Goal: Task Accomplishment & Management: Use online tool/utility

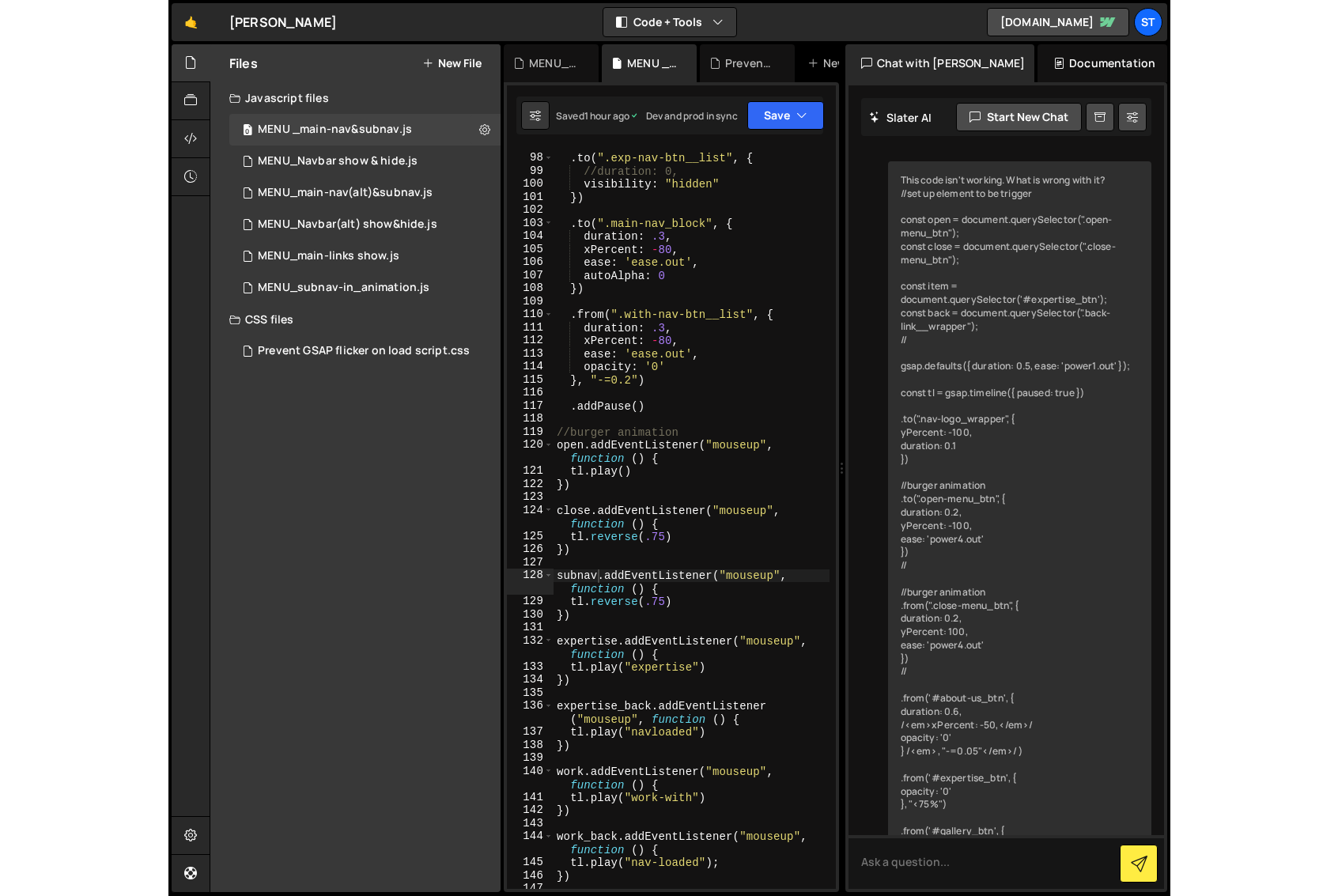
scroll to position [1908, 0]
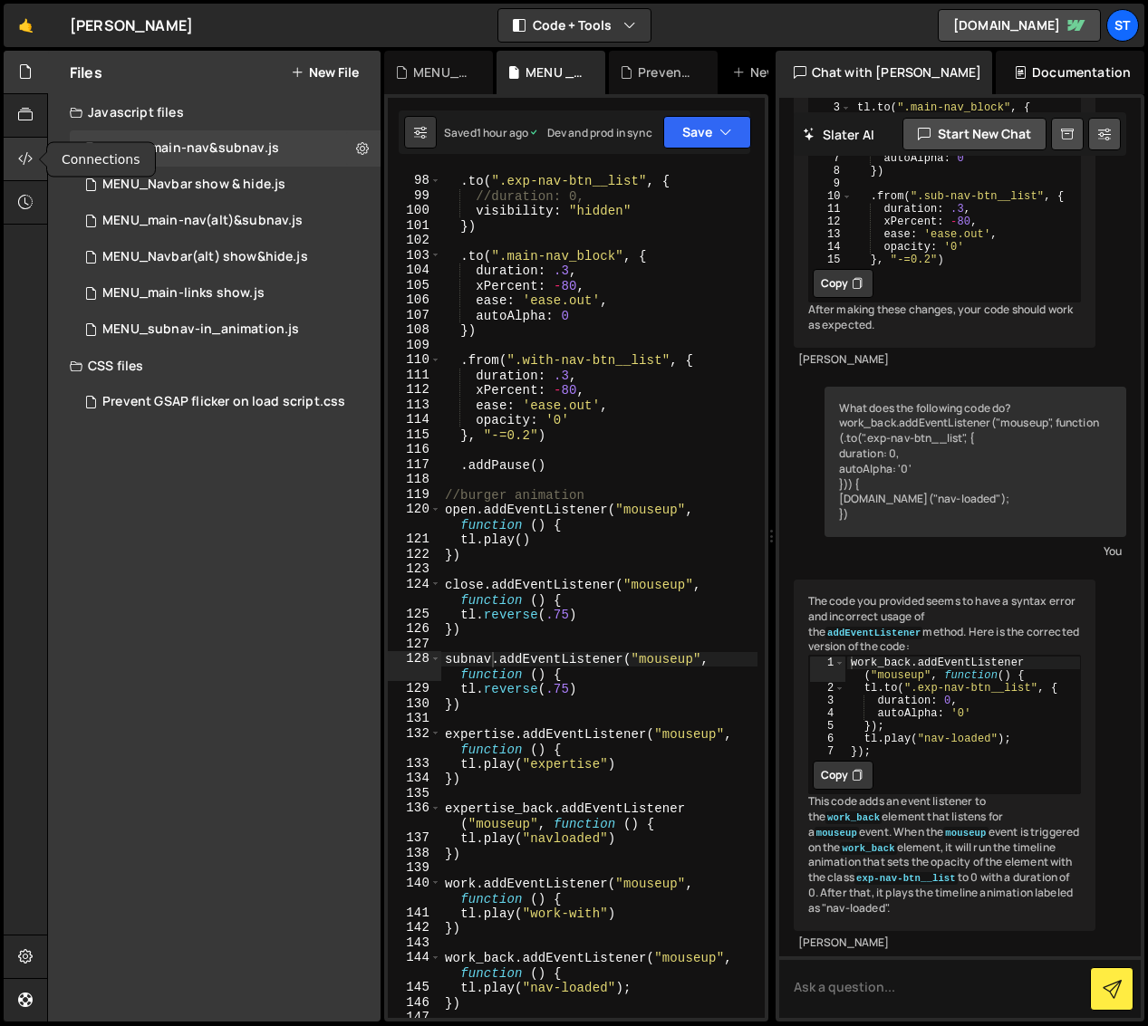
click at [29, 154] on icon at bounding box center [25, 159] width 14 height 20
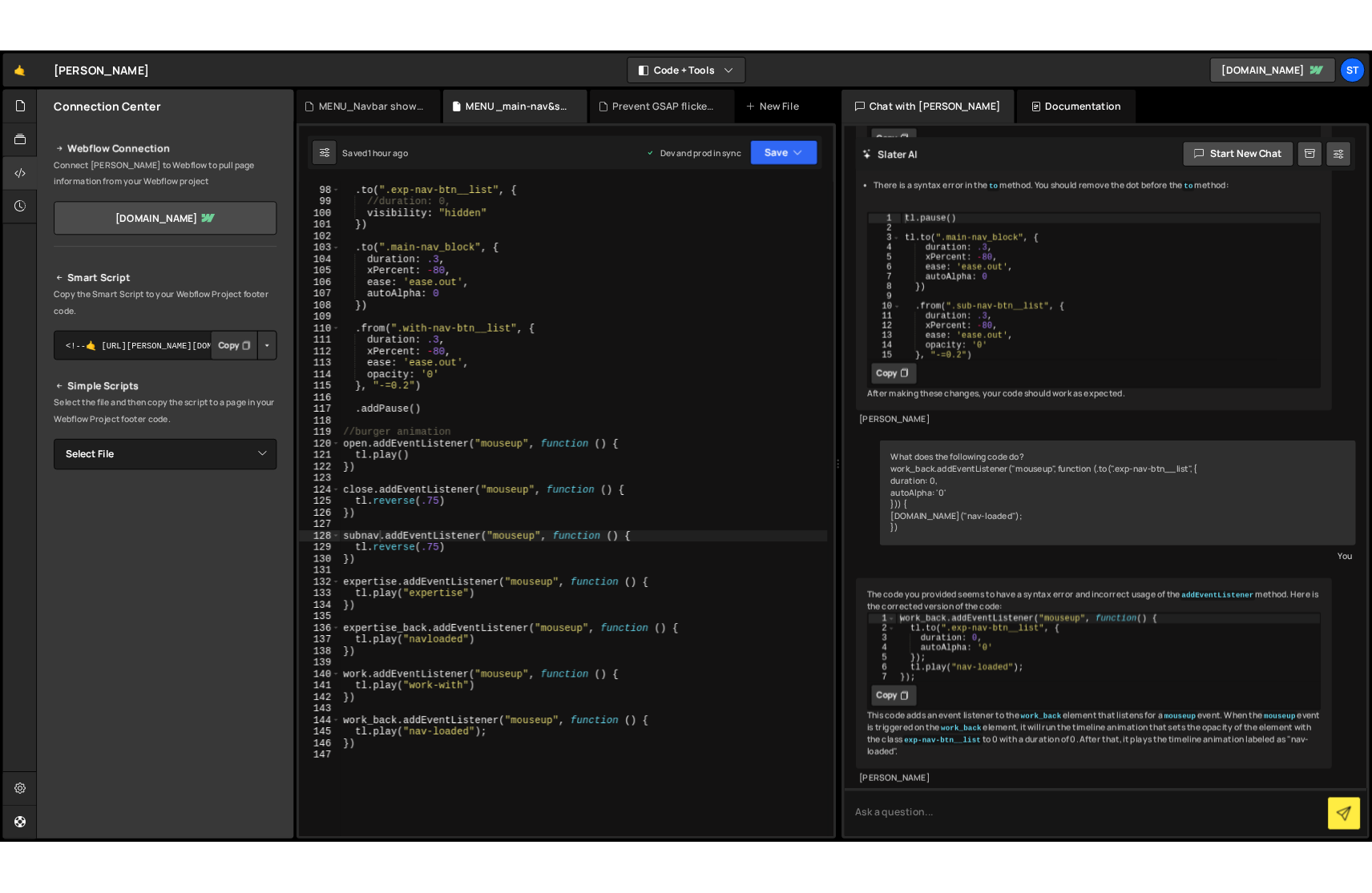
scroll to position [1783, 0]
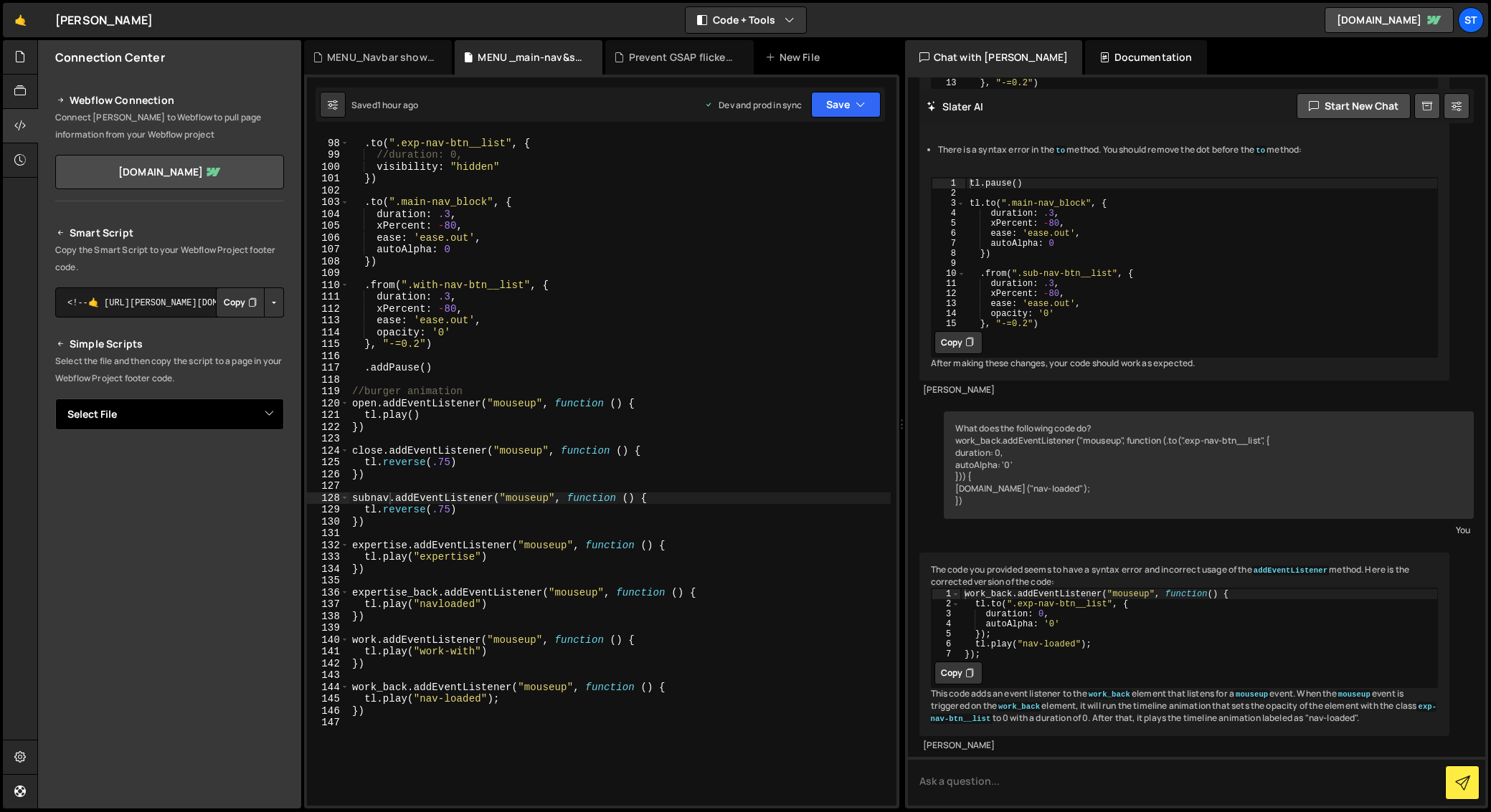
click at [270, 415] on select "Select File MENU _main-nav&subnav.js MENU_Navbar show & hide.js MENU_main-nav(a…" at bounding box center [169, 415] width 229 height 32
select select "45050"
click at [55, 399] on select "Select File MENU _main-nav&subnav.js MENU_Navbar show & hide.js MENU_main-nav(a…" at bounding box center [169, 415] width 229 height 32
click at [270, 465] on button "Button group with nested dropdown" at bounding box center [273, 463] width 20 height 30
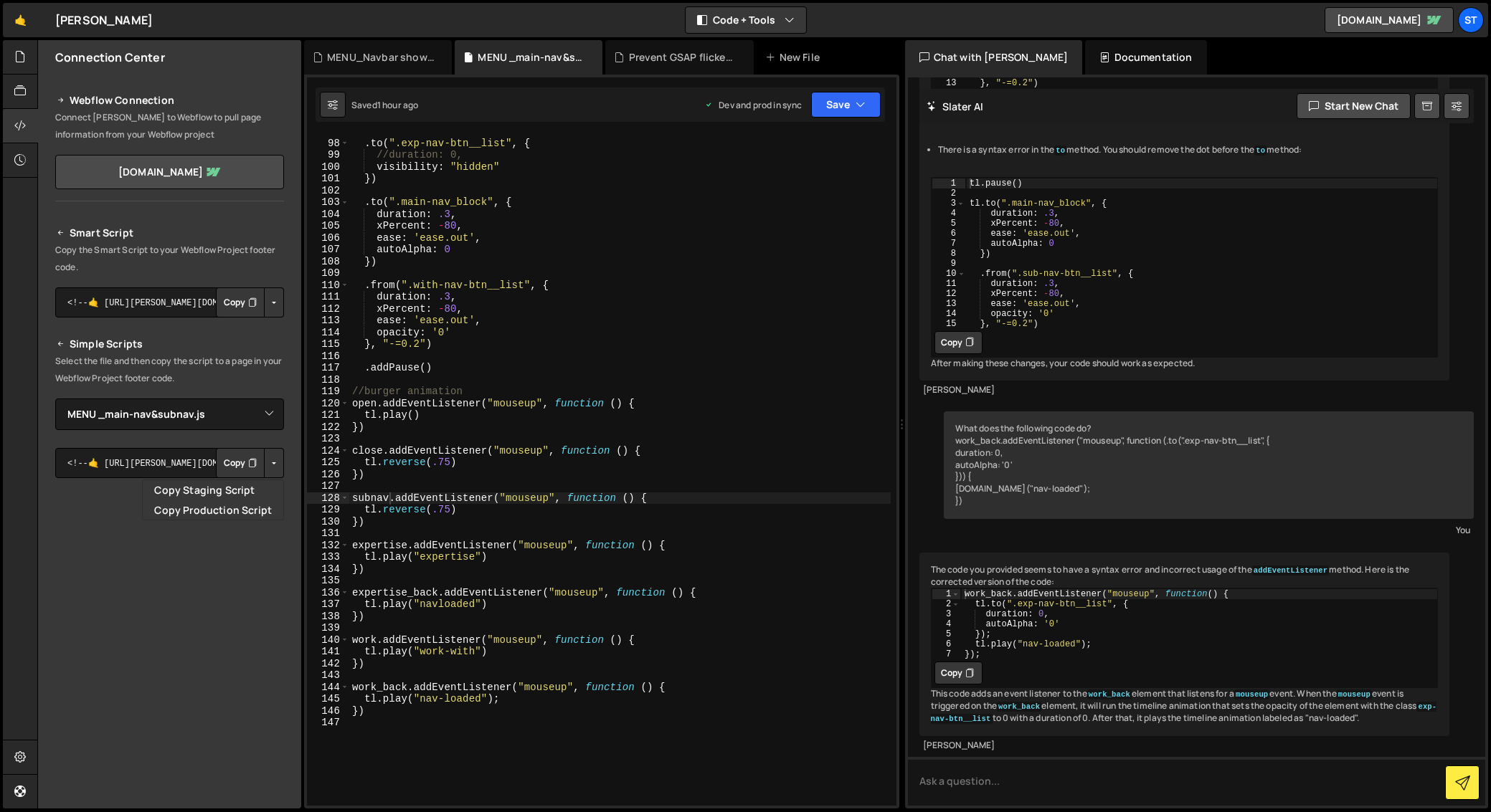
click at [247, 439] on div "Smart Script Copy the Smart Script to your Webflow Project footer code. <!--🤙 […" at bounding box center [169, 499] width 229 height 549
click at [270, 462] on button "Button group with nested dropdown" at bounding box center [273, 463] width 20 height 30
click at [127, 438] on div "Smart Script Copy the Smart Script to your Webflow Project footer code. <!--🤙 […" at bounding box center [169, 499] width 229 height 549
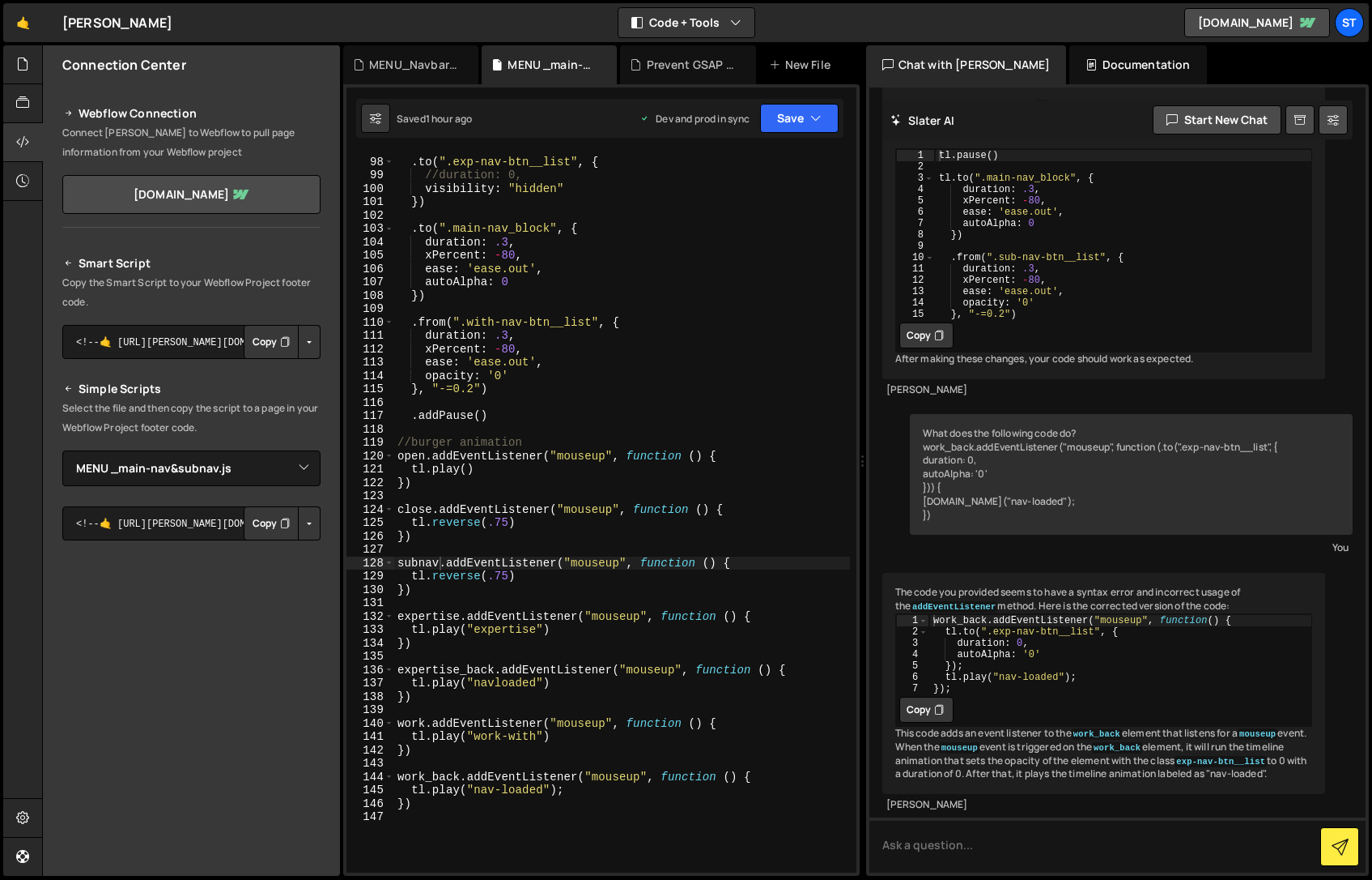
scroll to position [1886, 0]
click at [743, 15] on button "Code + Tools" at bounding box center [686, 22] width 136 height 30
click at [672, 56] on button "Code Only" at bounding box center [687, 58] width 136 height 30
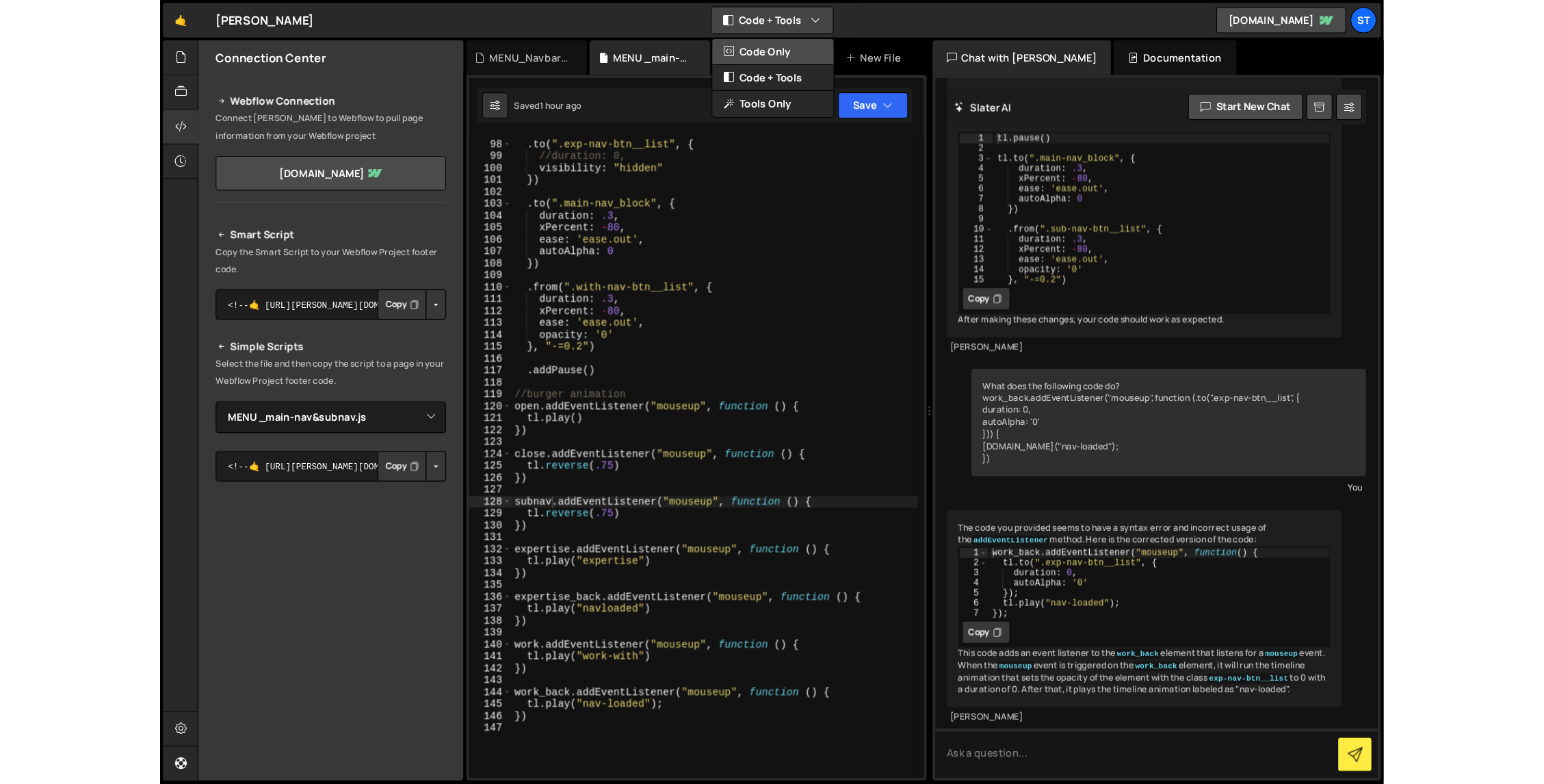
scroll to position [2308, 0]
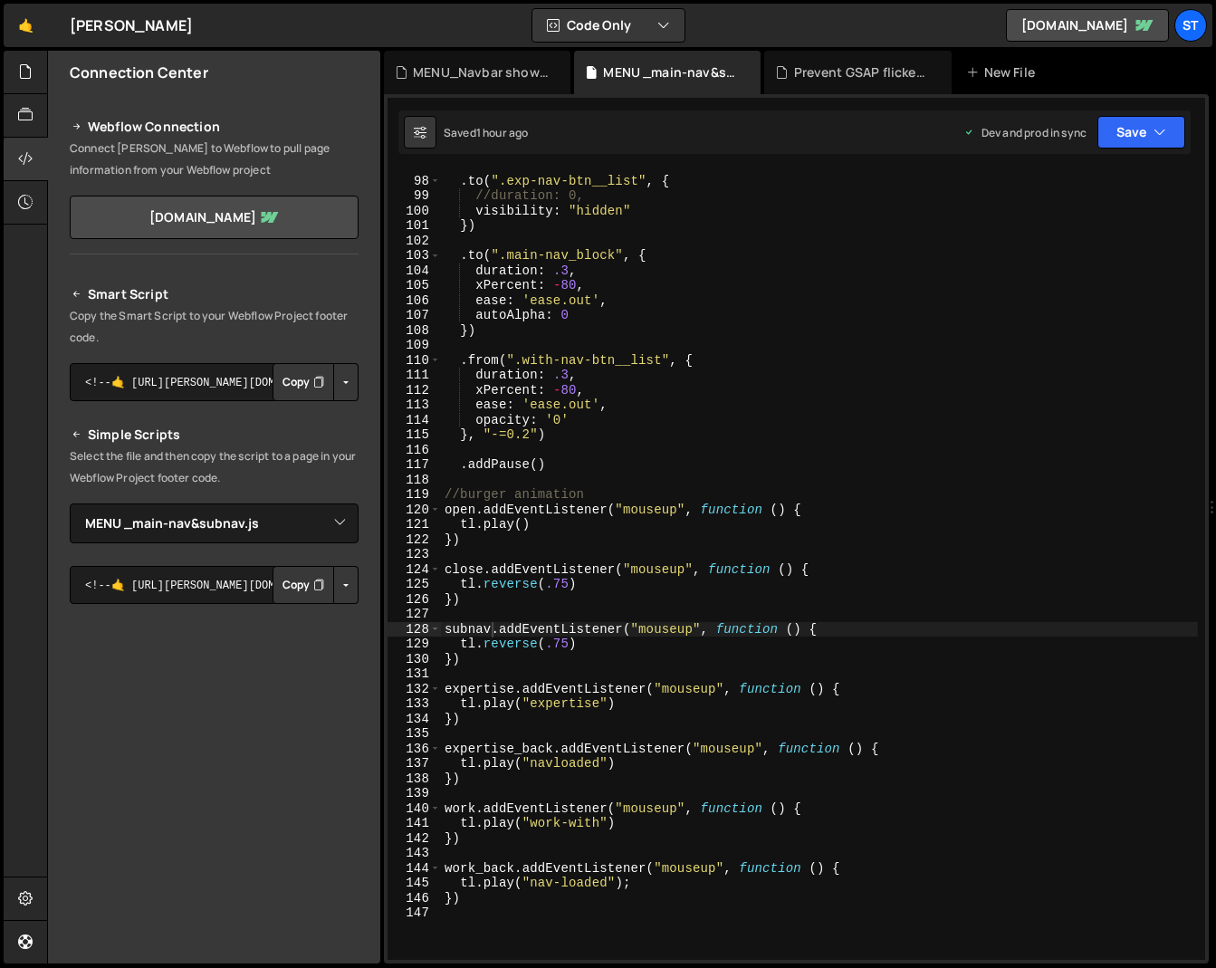
click at [313, 379] on icon "Button group with nested dropdown" at bounding box center [318, 382] width 11 height 18
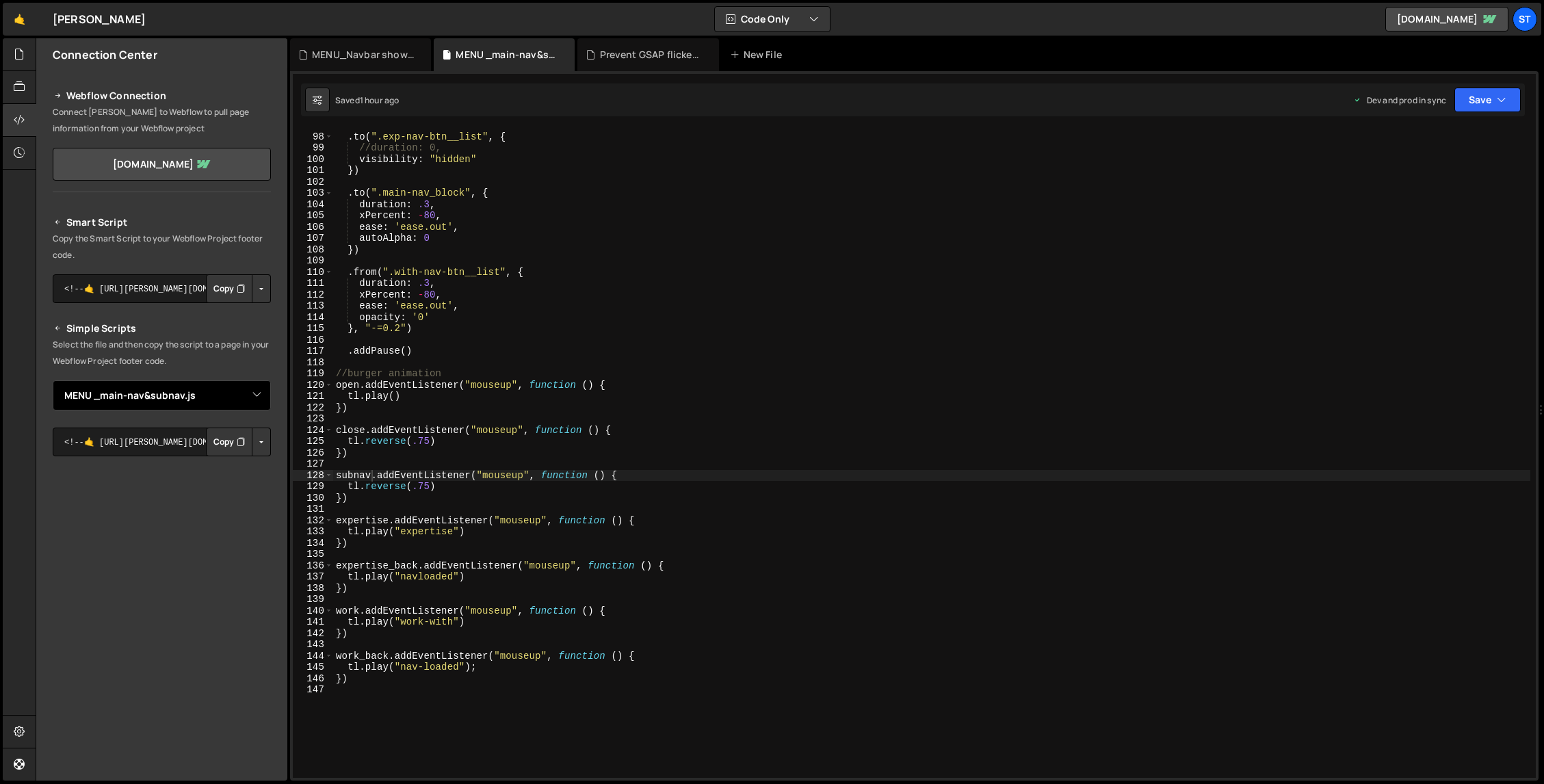
click at [255, 393] on select "Select File MENU _main-nav&subnav.js MENU_Navbar show & hide.js MENU_main-nav(a…" at bounding box center [162, 396] width 218 height 30
click at [18, 80] on icon at bounding box center [19, 87] width 11 height 15
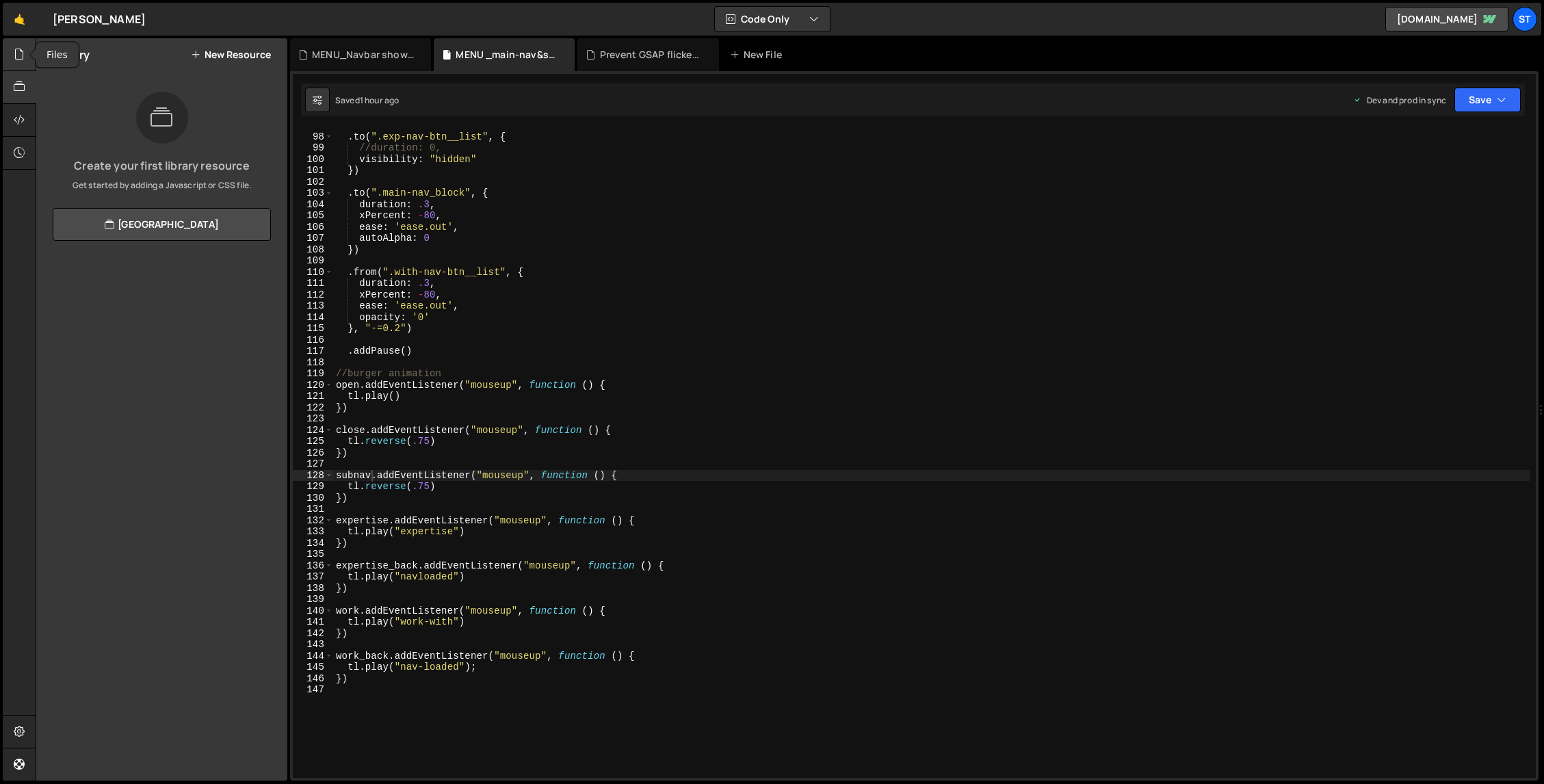
click at [14, 50] on icon at bounding box center [19, 54] width 11 height 15
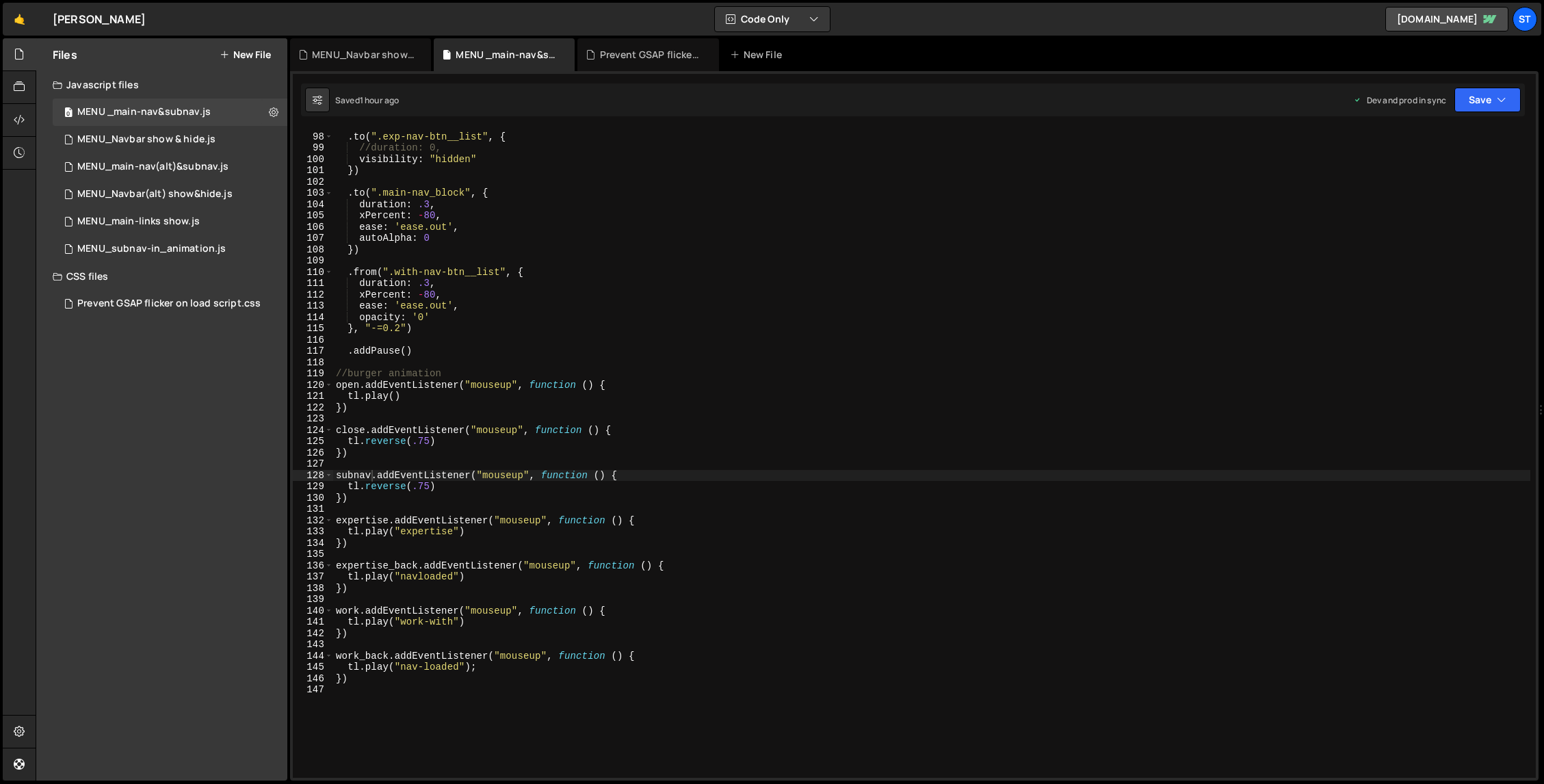
click at [244, 54] on button "New File" at bounding box center [245, 54] width 51 height 11
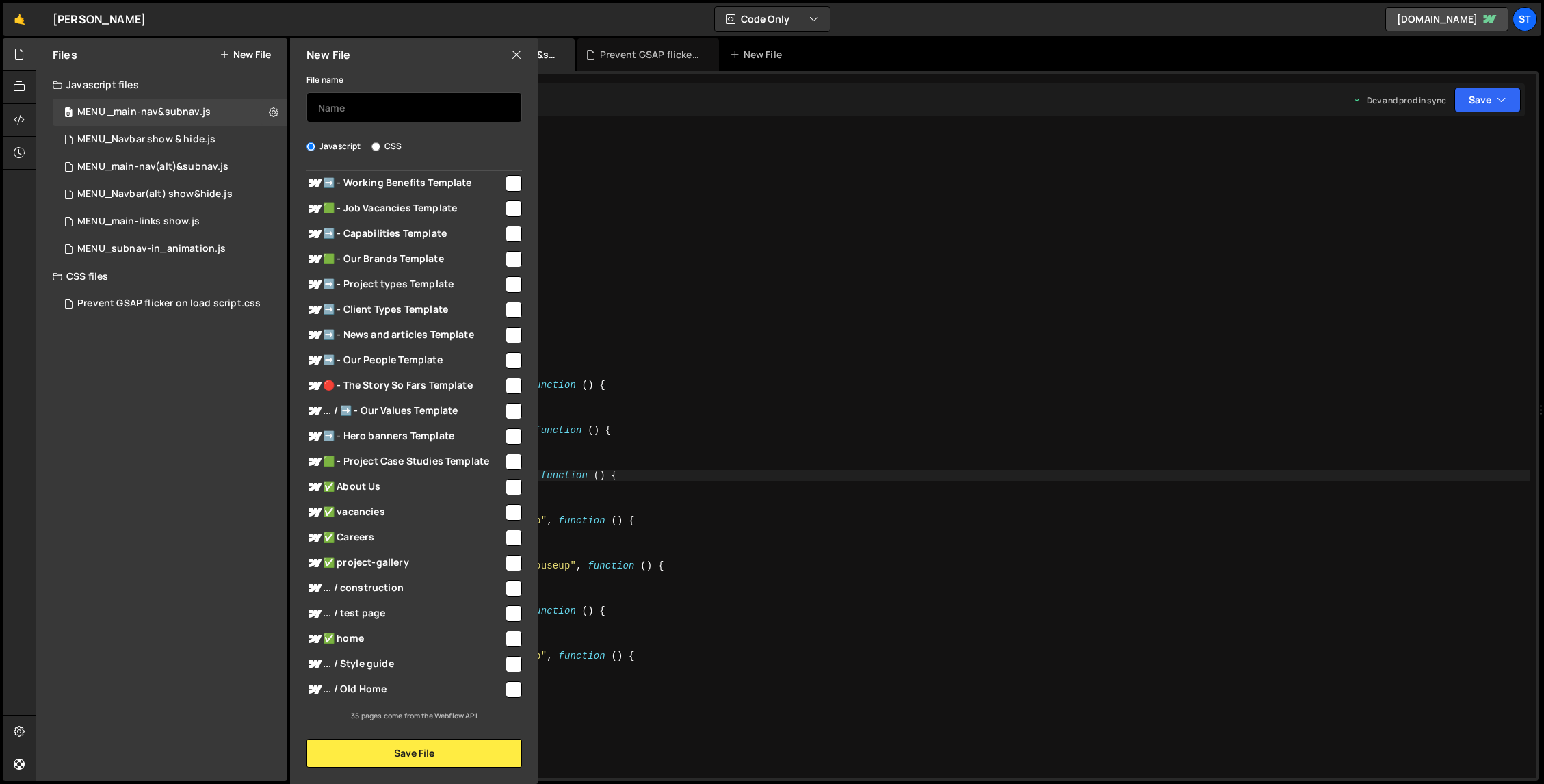
click at [349, 112] on input "text" at bounding box center [414, 107] width 215 height 30
type input "stripped from footer"
click at [372, 749] on button "Save File" at bounding box center [414, 753] width 215 height 29
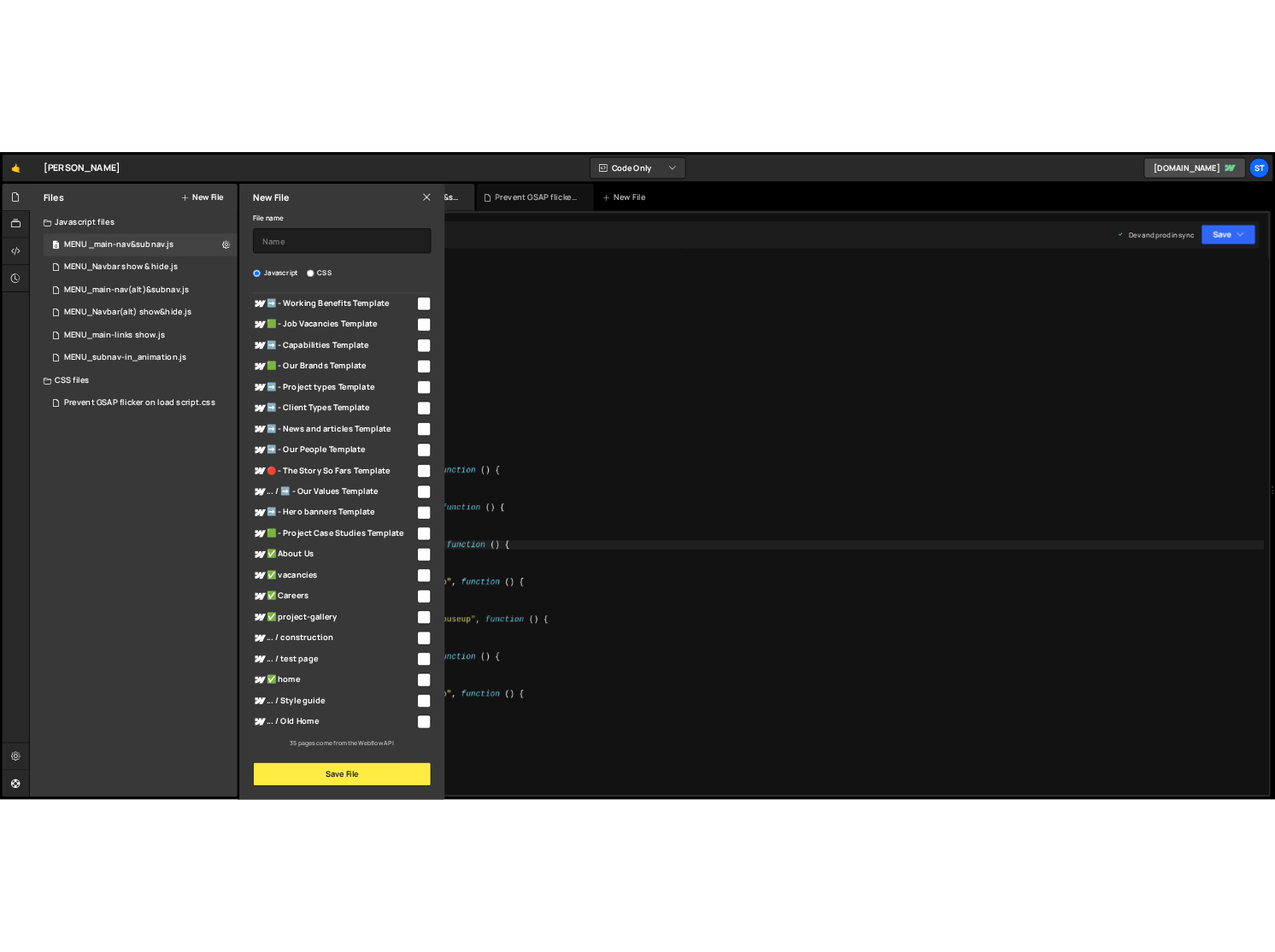
scroll to position [0, 0]
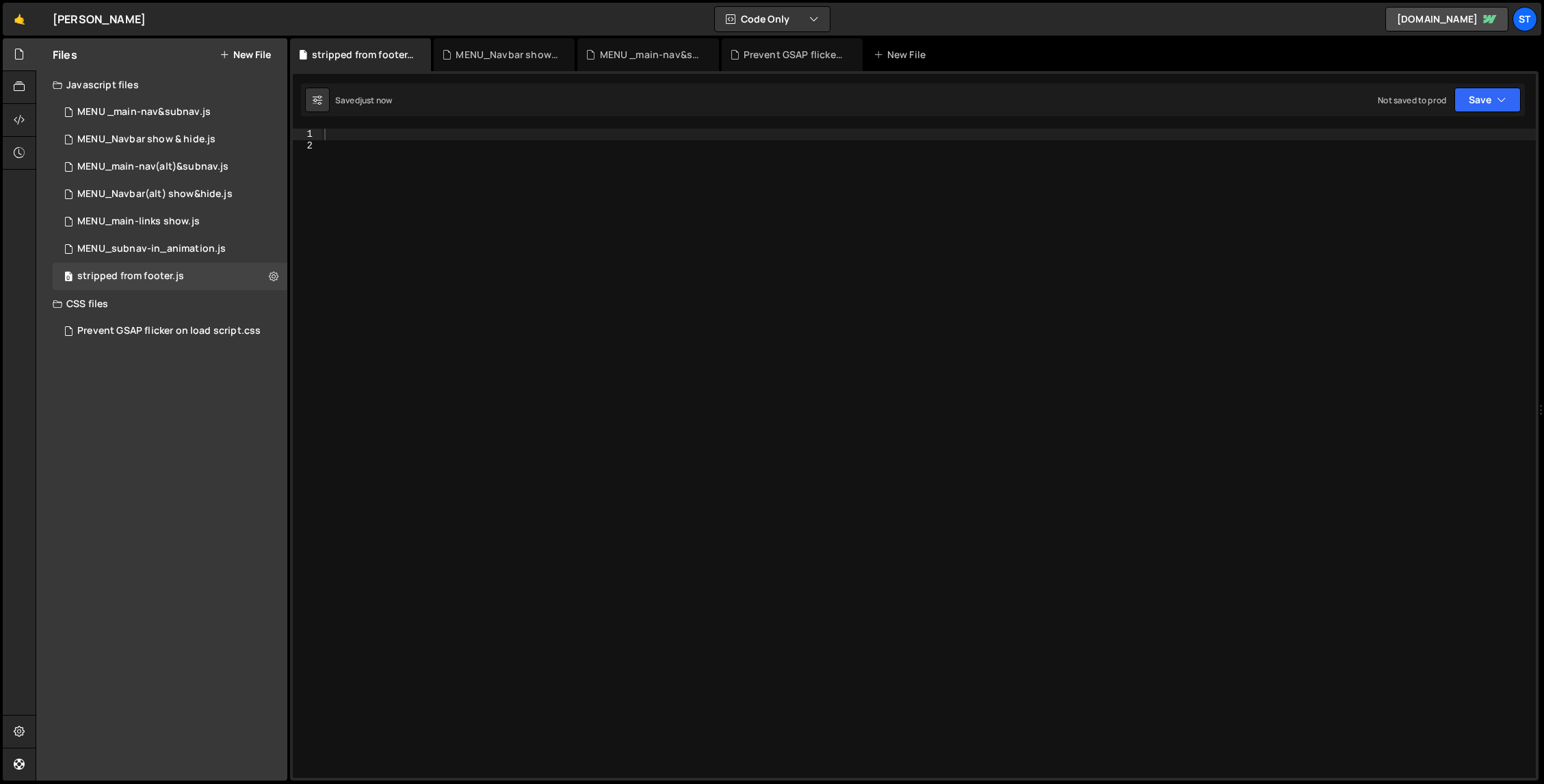
click at [443, 131] on div at bounding box center [929, 464] width 1215 height 671
paste textarea "<script src="[URL][DOMAIN_NAME][PERSON_NAME][PERSON_NAME]"></script>"
type textarea "<script src="[URL][DOMAIN_NAME][PERSON_NAME][PERSON_NAME]"></script>"
click at [866, 100] on button "Save" at bounding box center [1488, 100] width 66 height 25
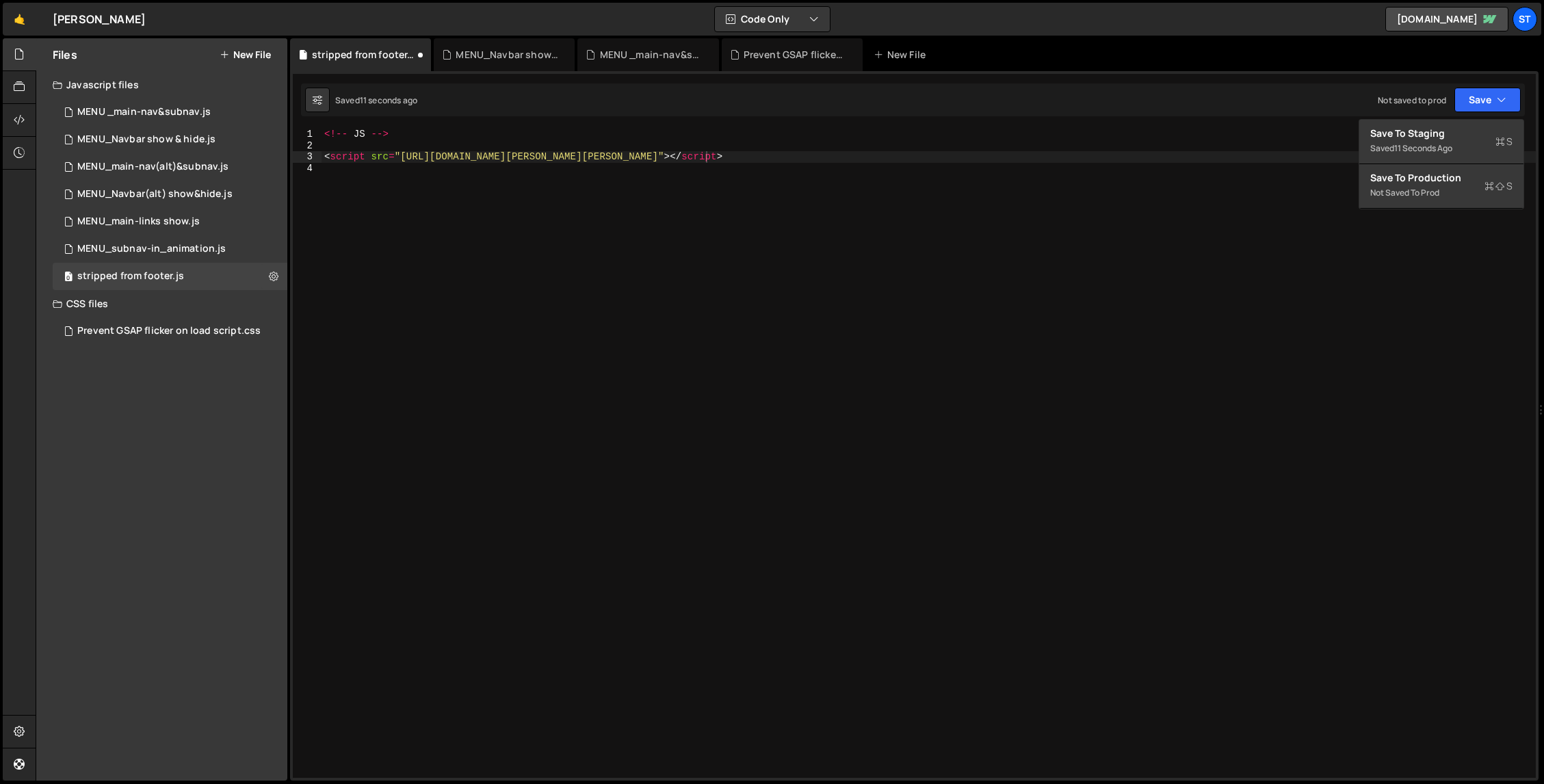
click at [866, 47] on div "stripped from footer.js MENU_Navbar show & hide.js MENU _main-nav&subnav.js Pre…" at bounding box center [914, 54] width 1249 height 32
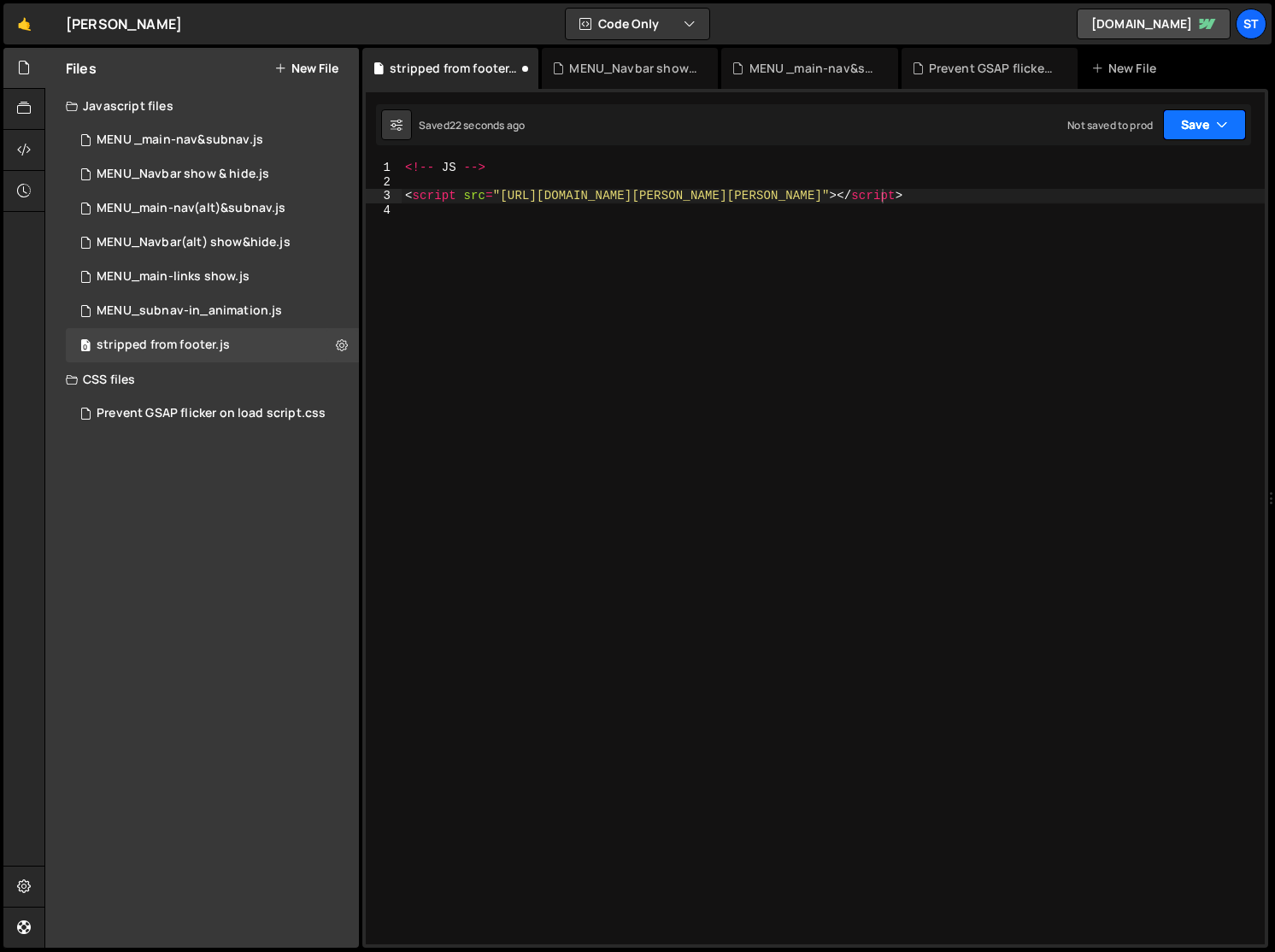
click at [1082, 123] on button "Save" at bounding box center [1205, 125] width 83 height 31
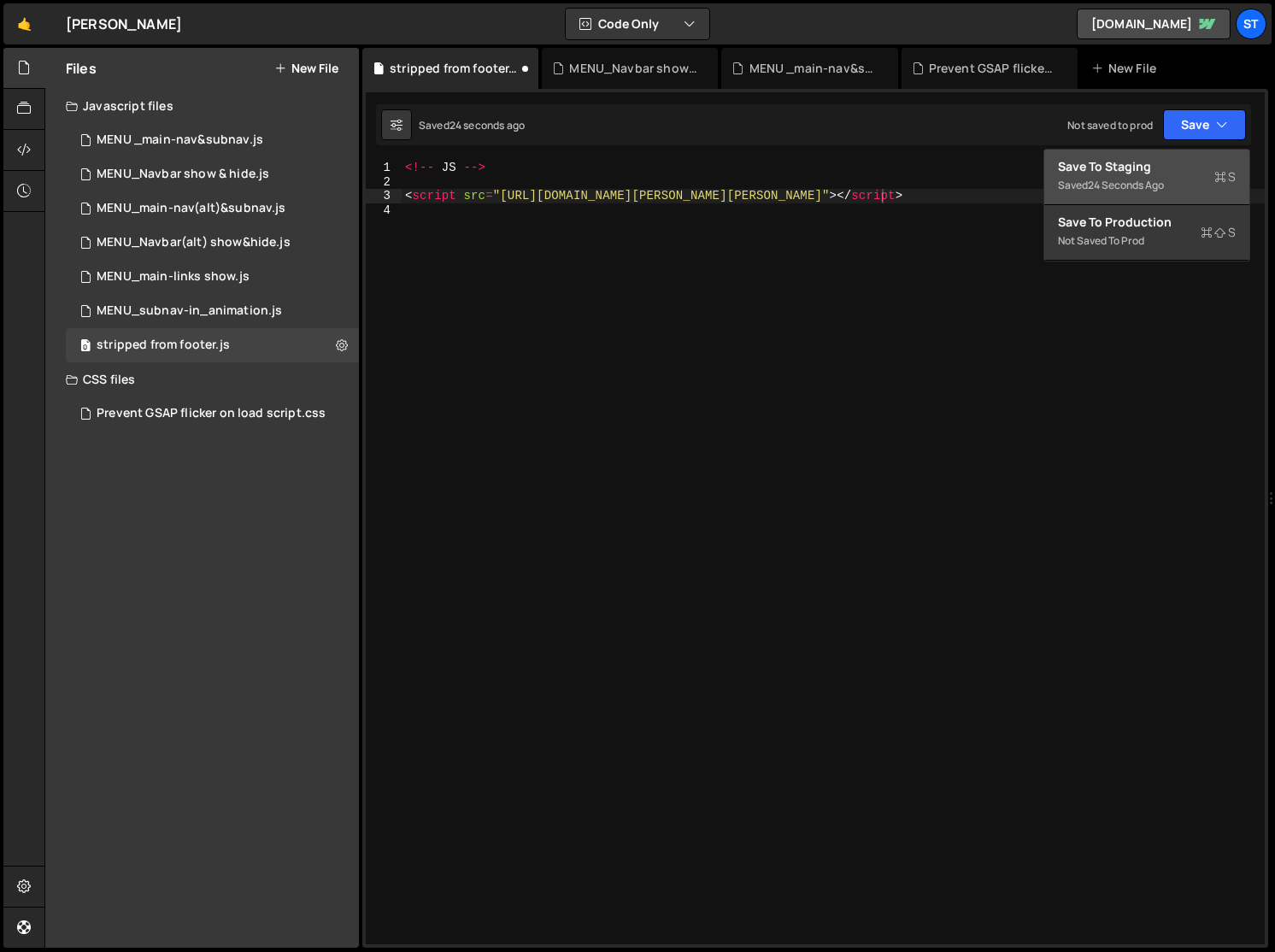
click at [1082, 165] on div "Save to Staging S" at bounding box center [1147, 167] width 177 height 17
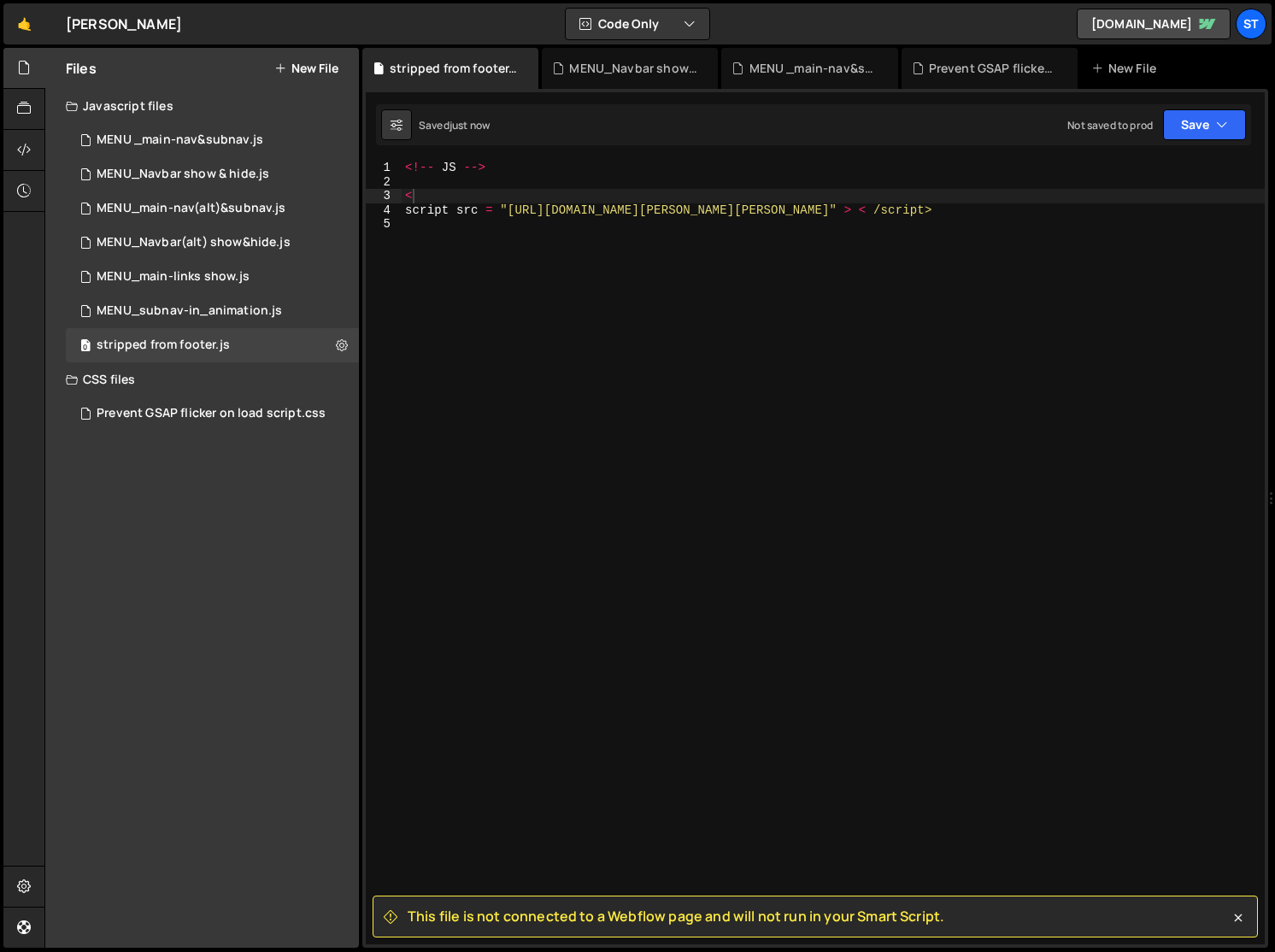
click at [600, 607] on div "<!-- JS --> < script src = "[URL][DOMAIN_NAME][PERSON_NAME][PERSON_NAME]" > < /…" at bounding box center [833, 566] width 864 height 811
click at [589, 596] on div "<!-- JS --> < script src = "[URL][DOMAIN_NAME][PERSON_NAME][PERSON_NAME]" > < /…" at bounding box center [833, 566] width 864 height 811
click at [1082, 920] on icon at bounding box center [1239, 918] width 8 height 8
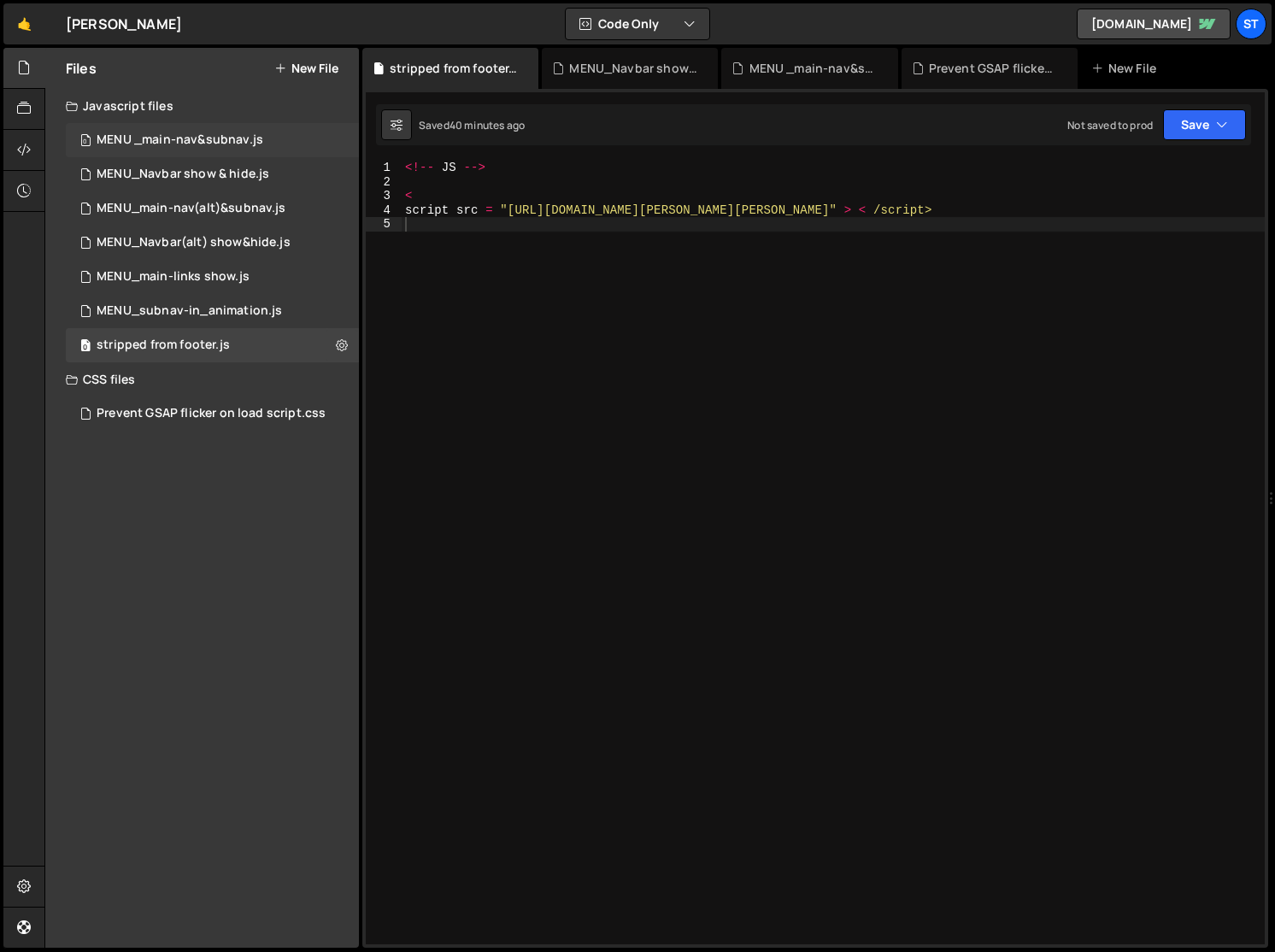
click at [204, 131] on div "0 MENU _main-nav&subnav.js 0" at bounding box center [212, 140] width 294 height 34
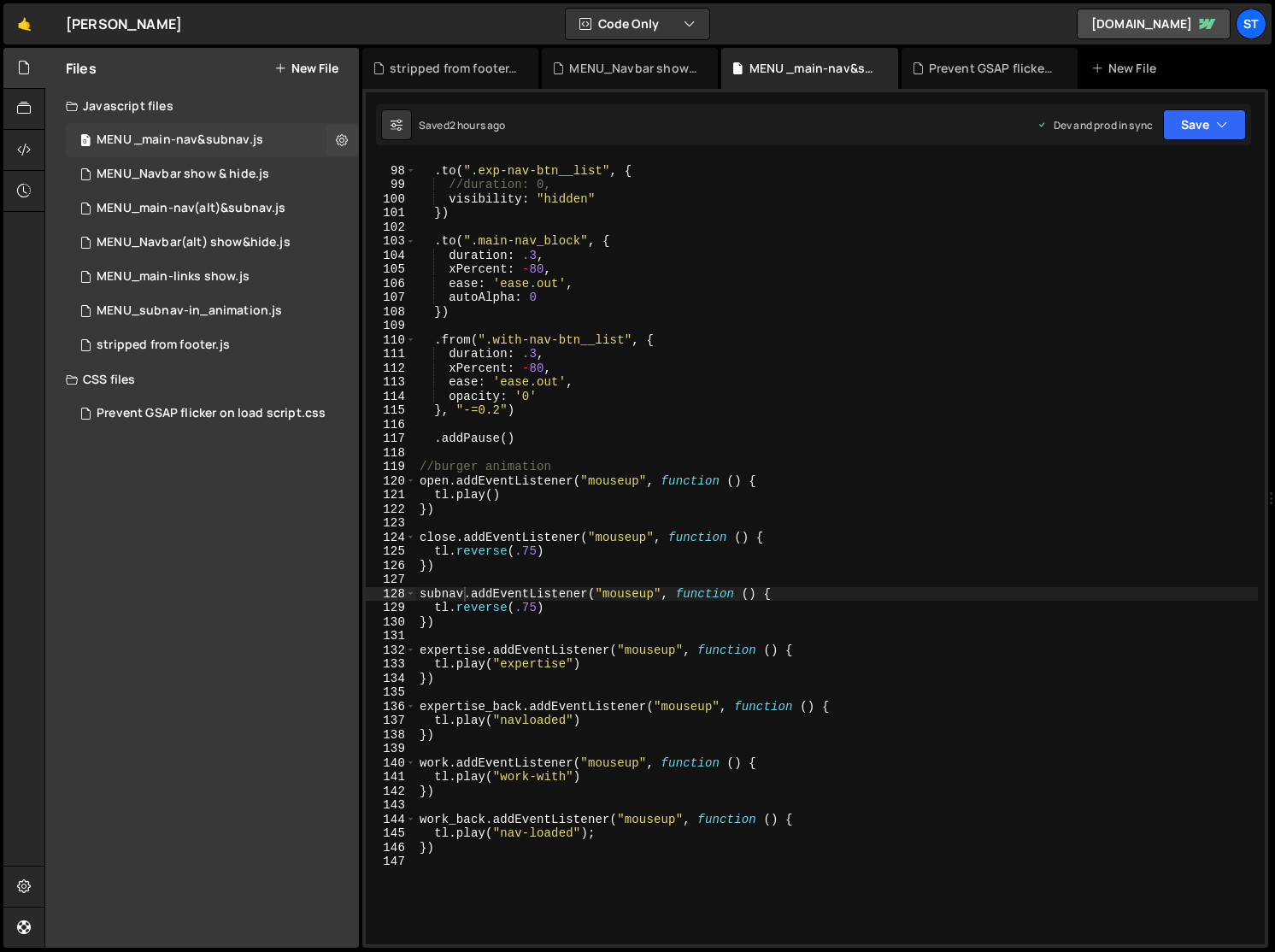
scroll to position [4692, 0]
click at [175, 175] on div "MENU_Navbar show & hide.js" at bounding box center [182, 175] width 173 height 15
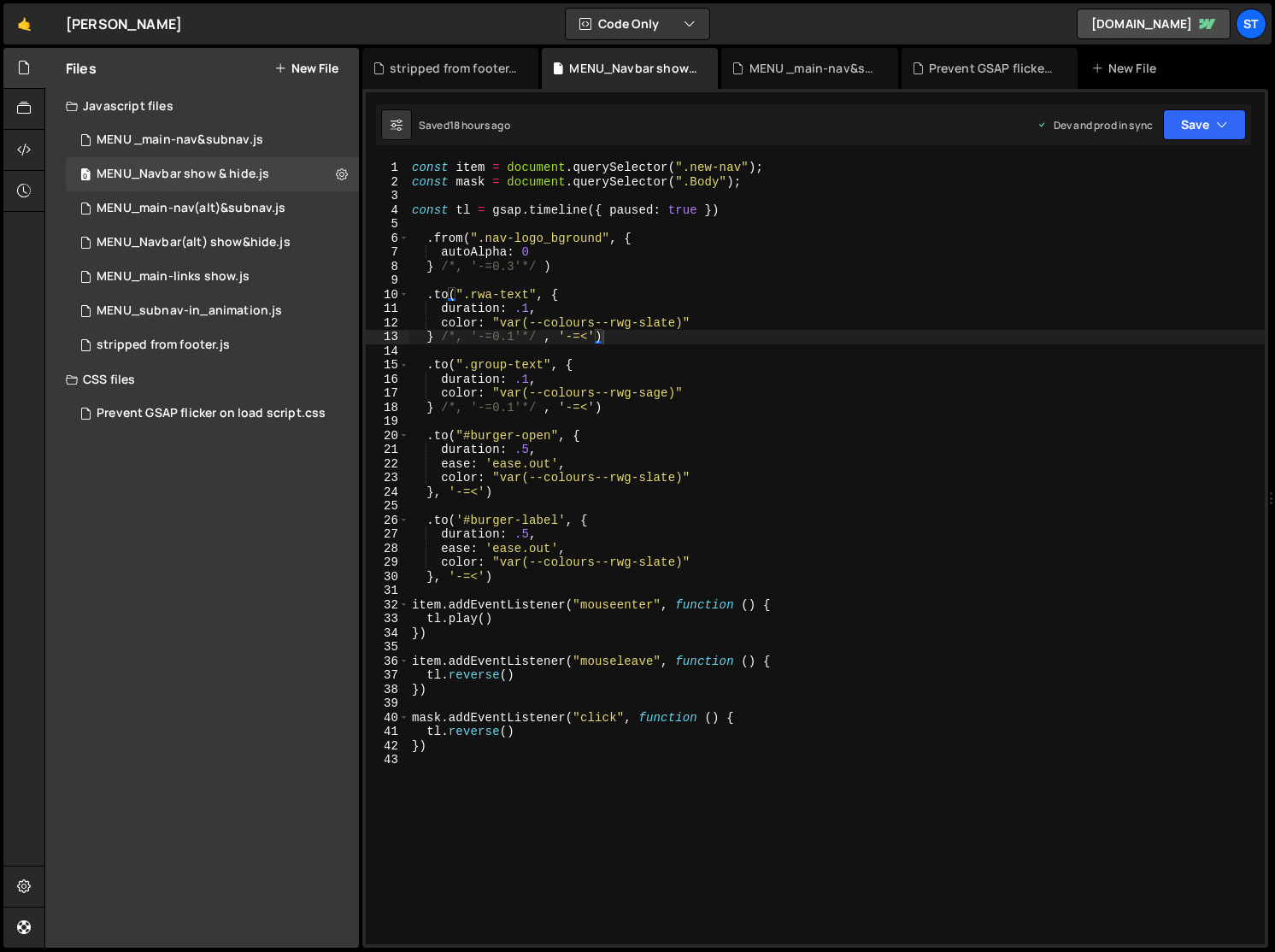
scroll to position [3612, 0]
click at [344, 175] on icon at bounding box center [342, 174] width 12 height 16
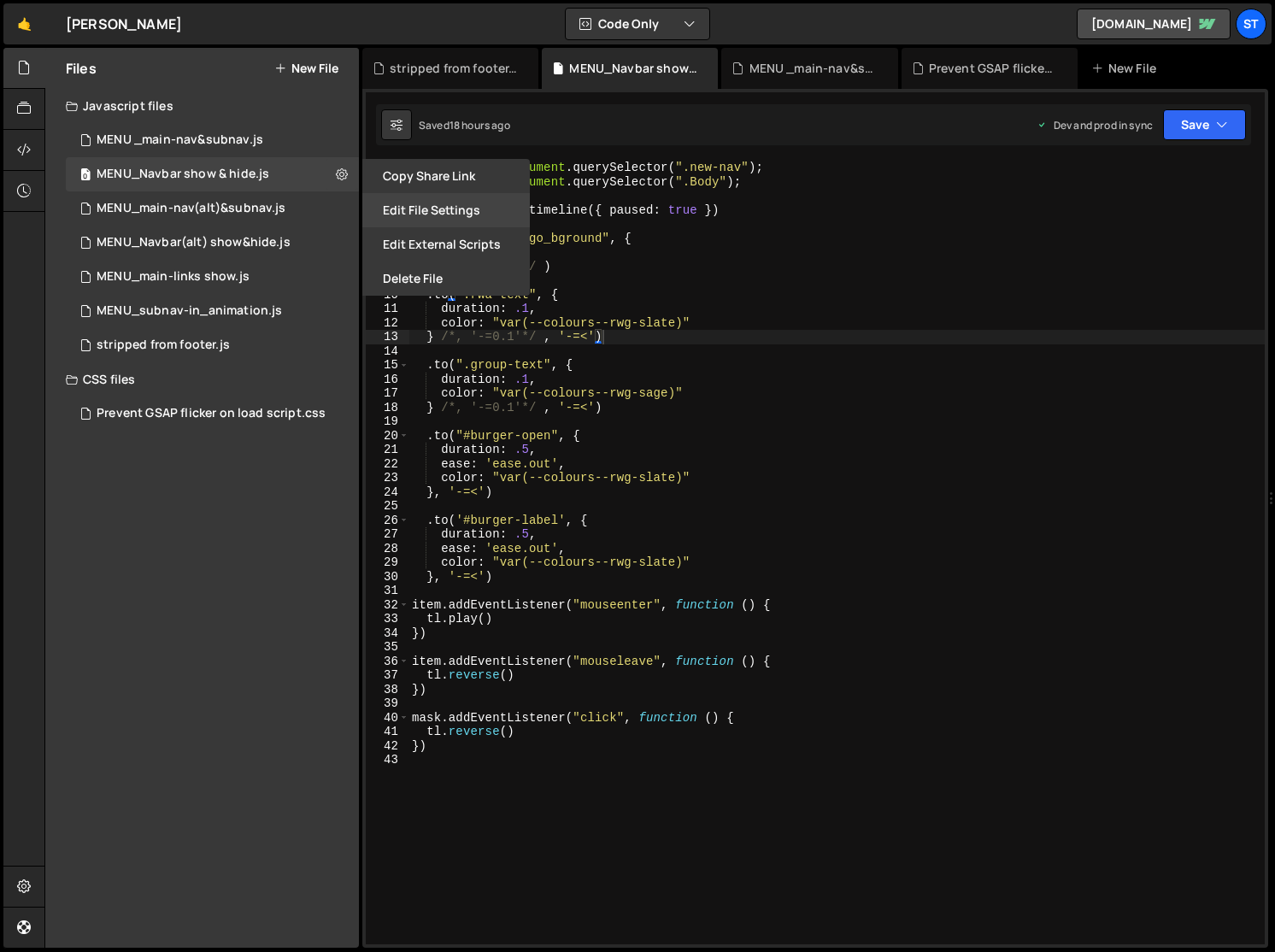
click at [454, 210] on button "Edit File Settings" at bounding box center [446, 210] width 168 height 34
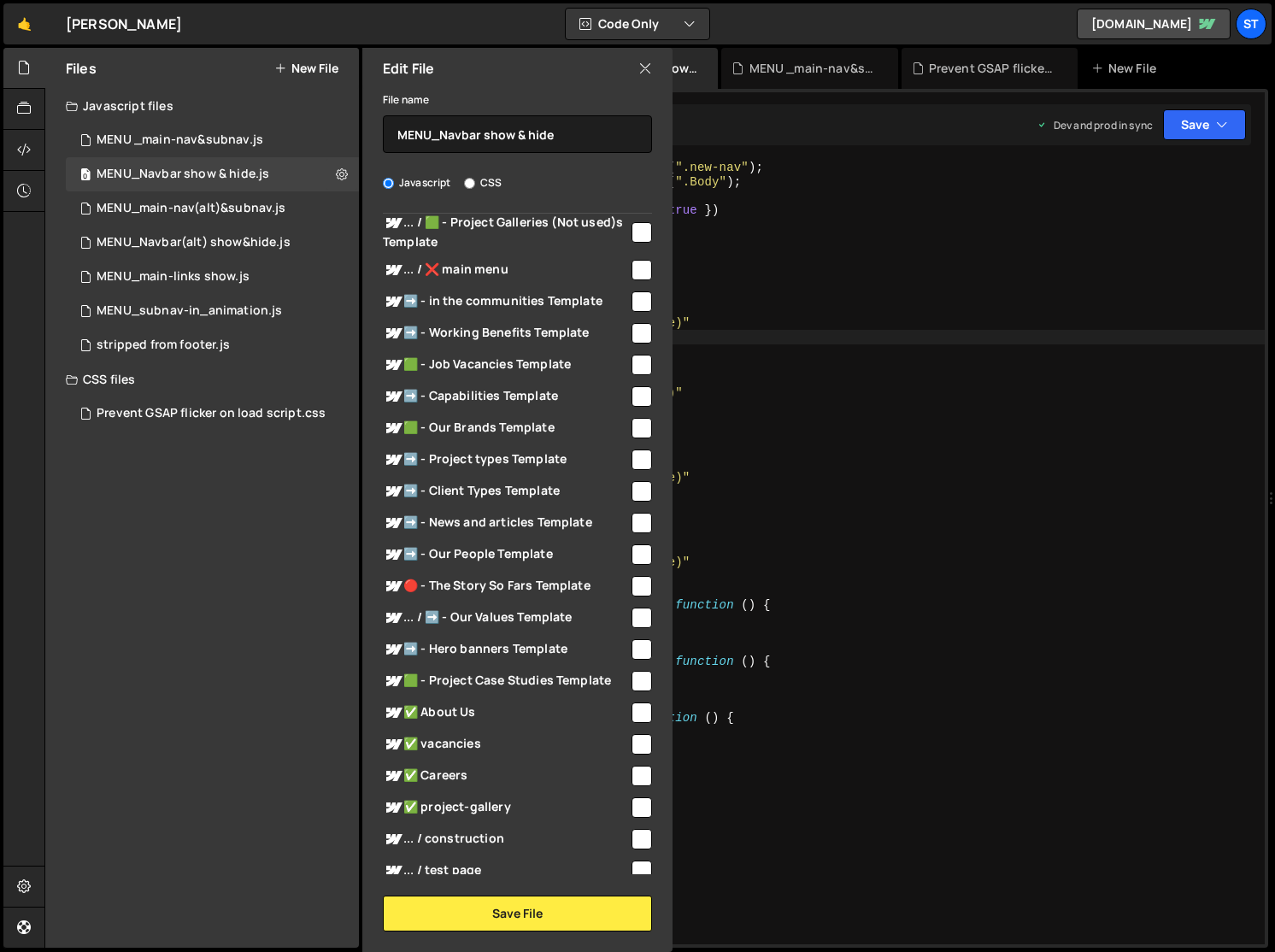
scroll to position [0, 0]
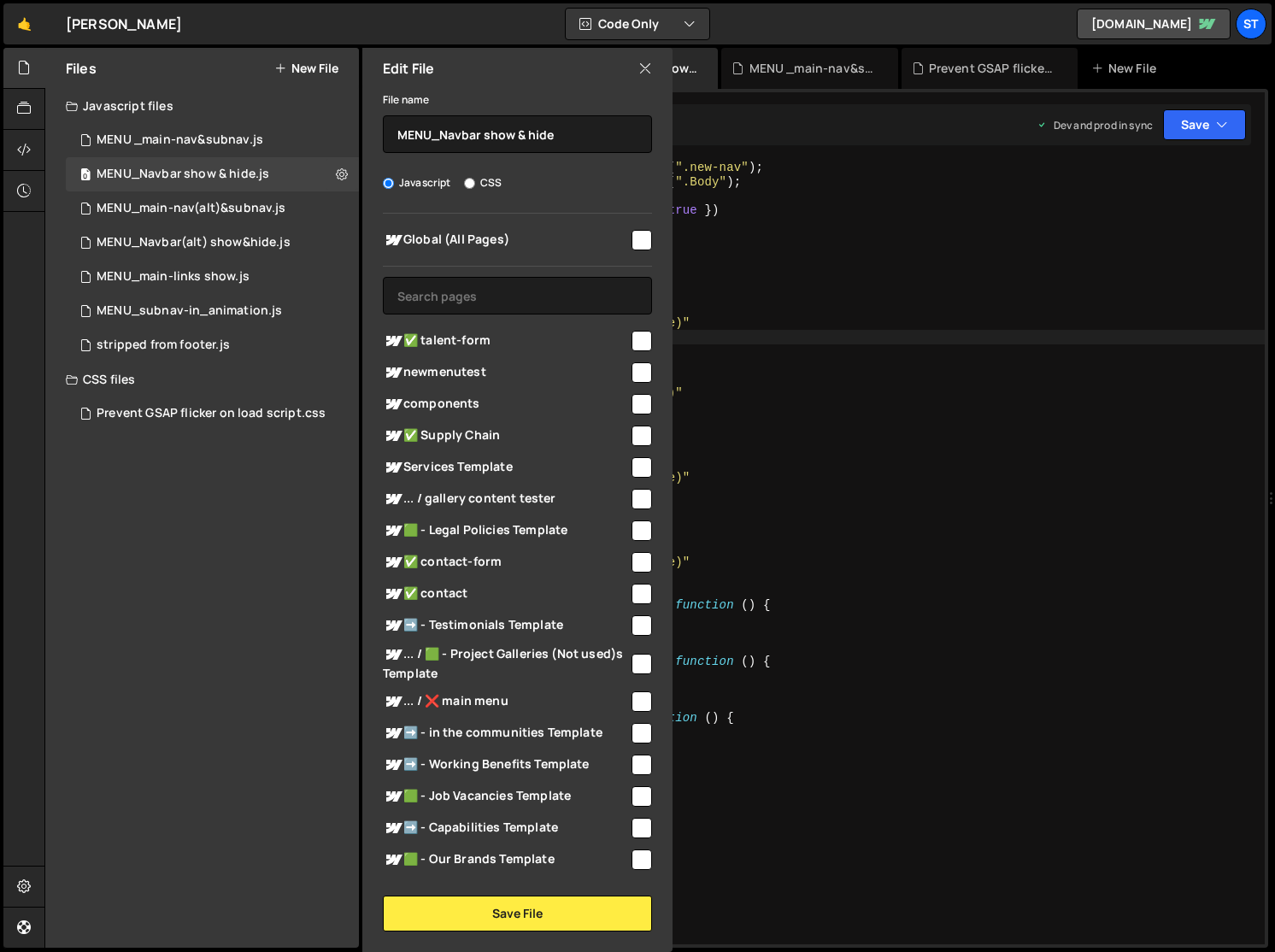
click at [631, 241] on input "checkbox" at bounding box center [642, 241] width 21 height 21
click at [529, 910] on button "Save File" at bounding box center [517, 913] width 269 height 36
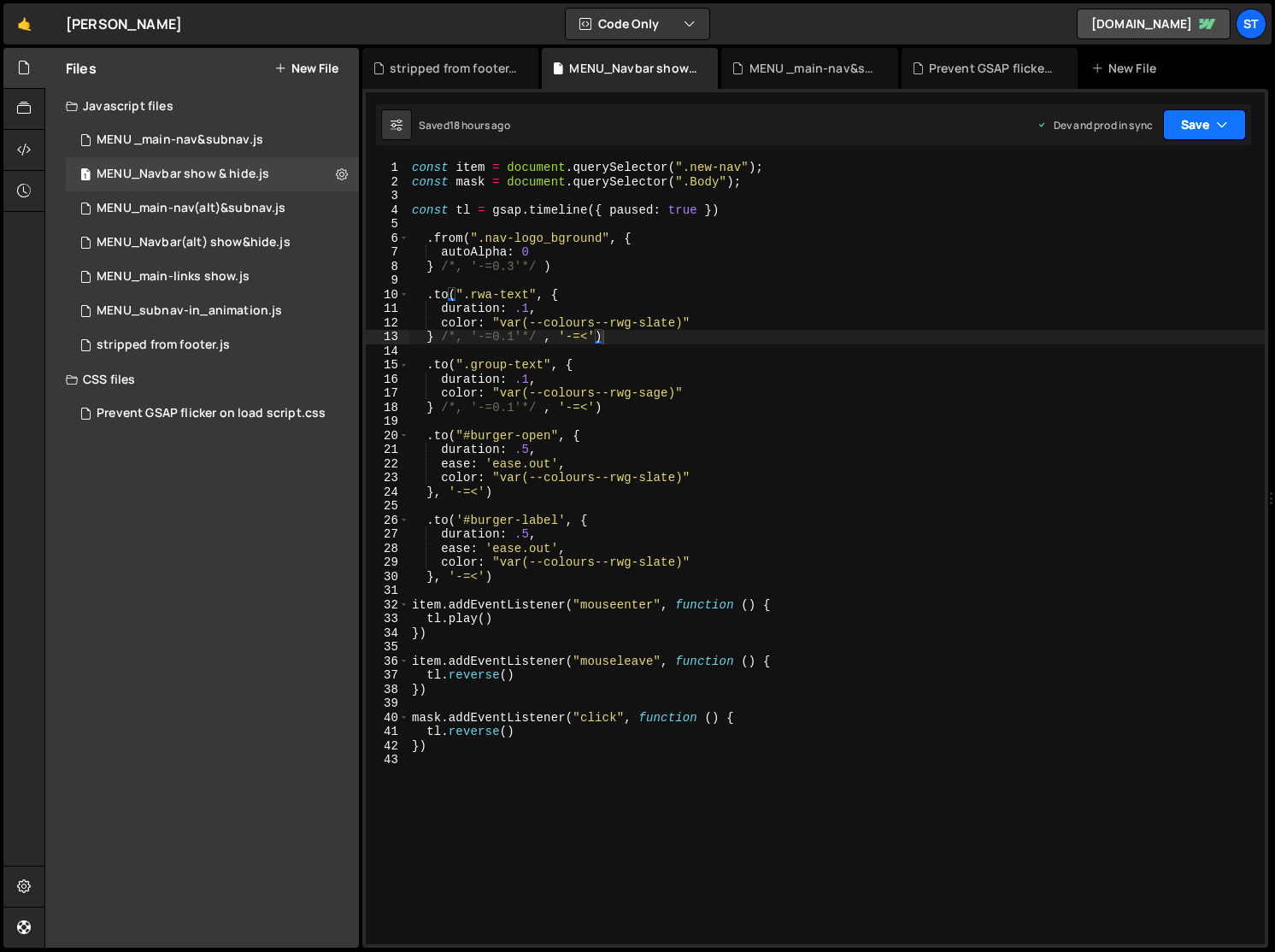
click at [1082, 120] on icon "button" at bounding box center [1222, 125] width 12 height 17
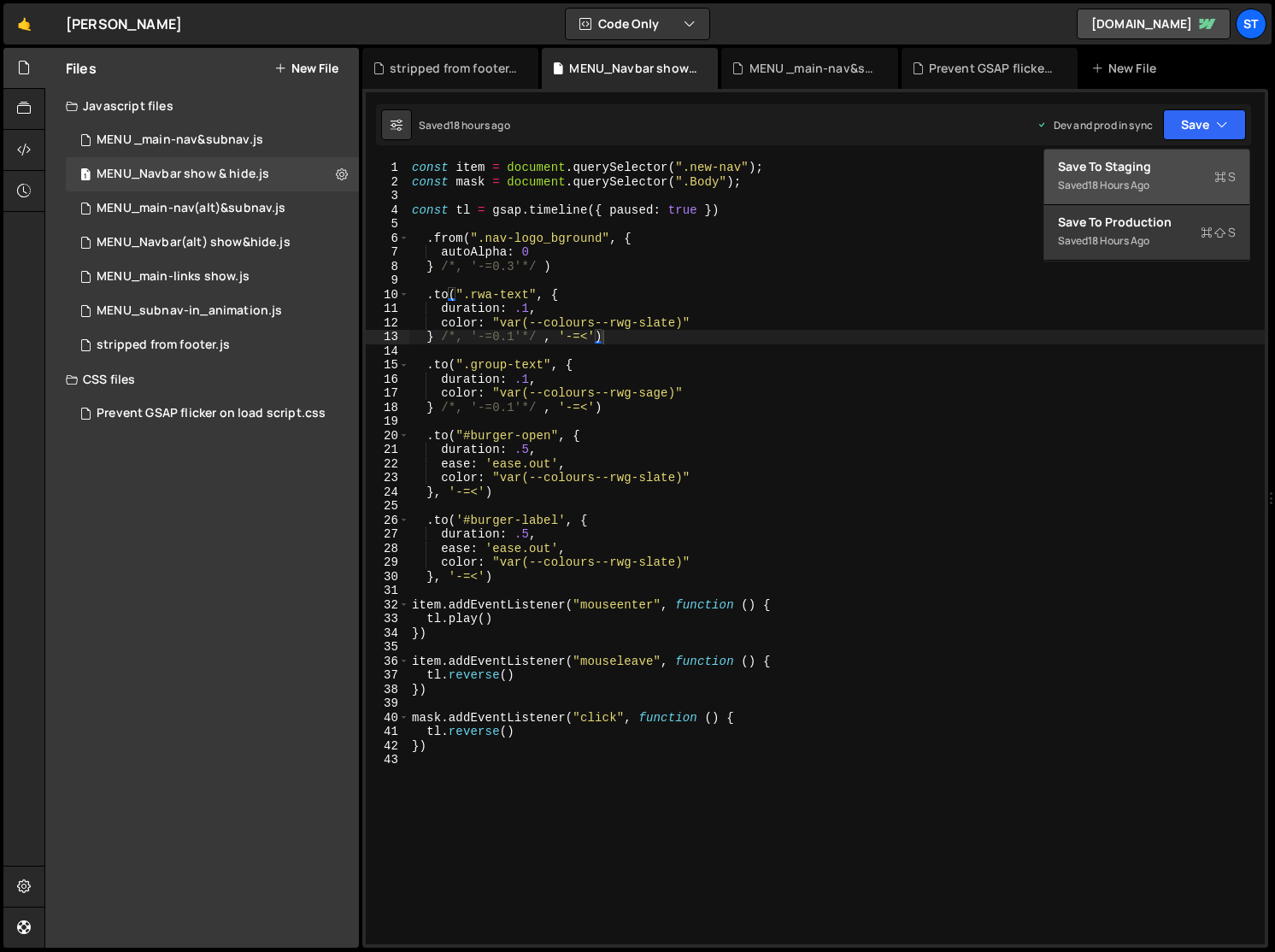
click at [1082, 163] on div "Save to Staging S" at bounding box center [1147, 167] width 177 height 17
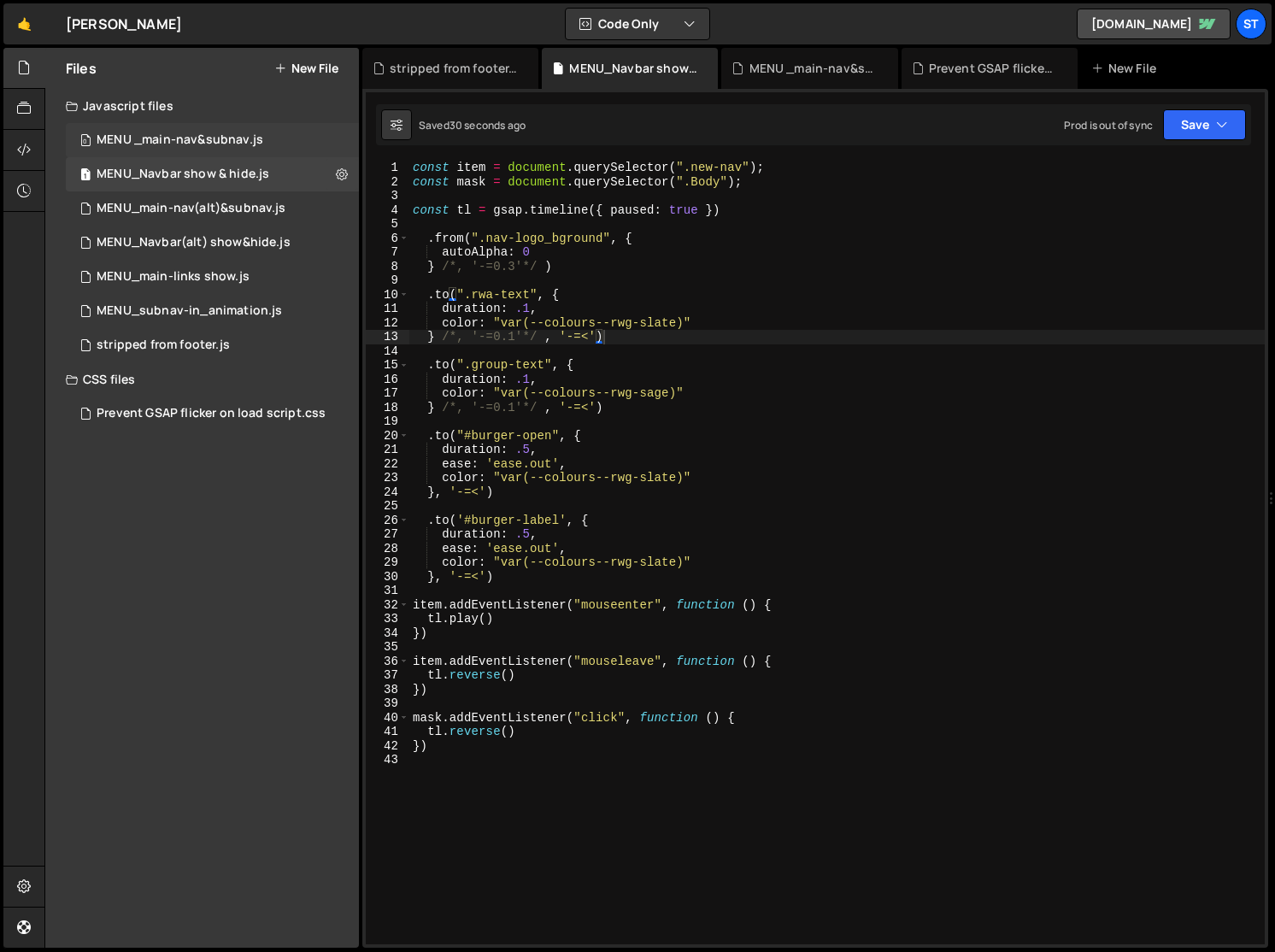
click at [220, 140] on div "MENU _main-nav&subnav.js" at bounding box center [179, 140] width 167 height 15
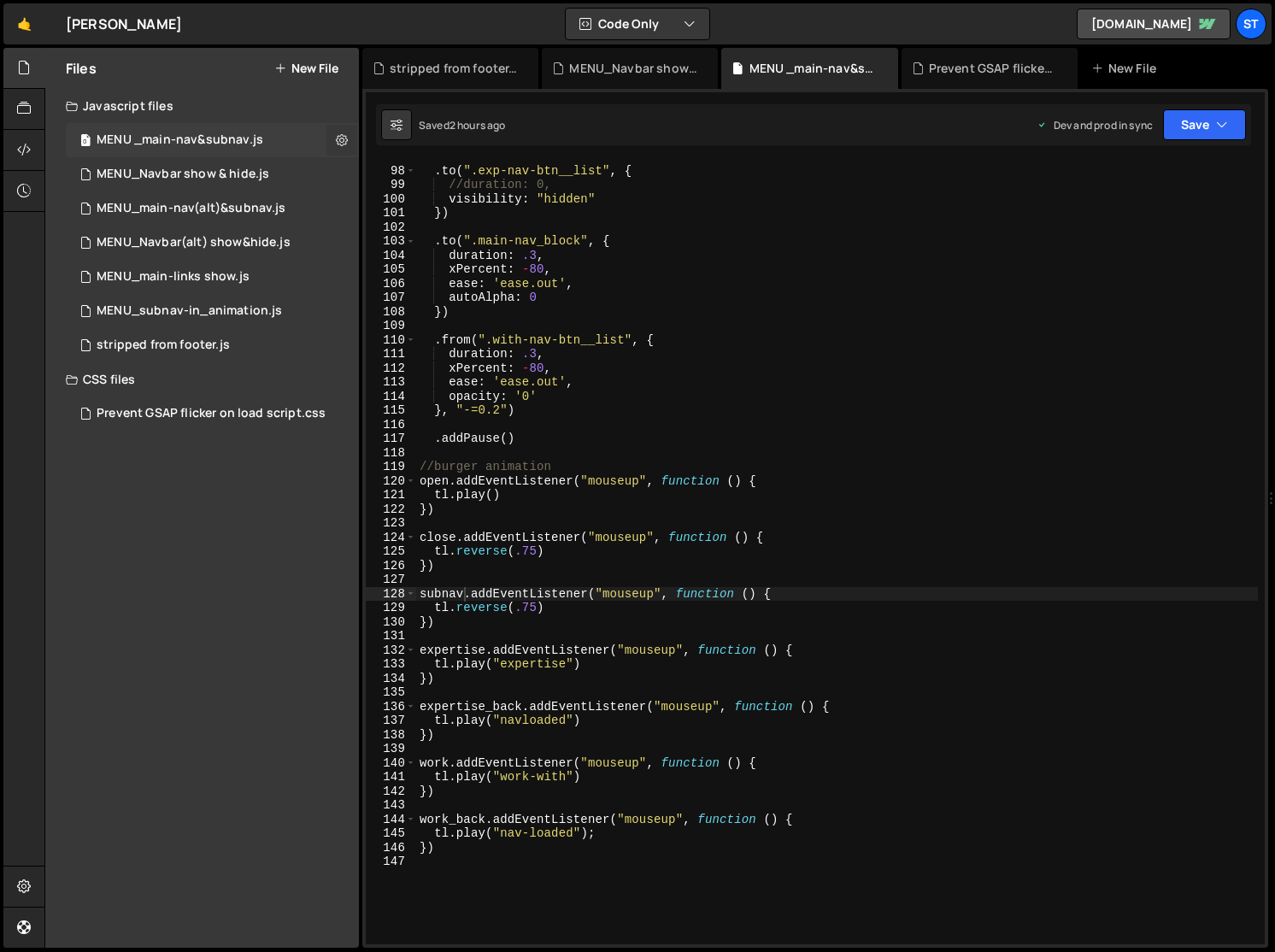
scroll to position [4692, 0]
click at [341, 141] on icon at bounding box center [342, 139] width 12 height 16
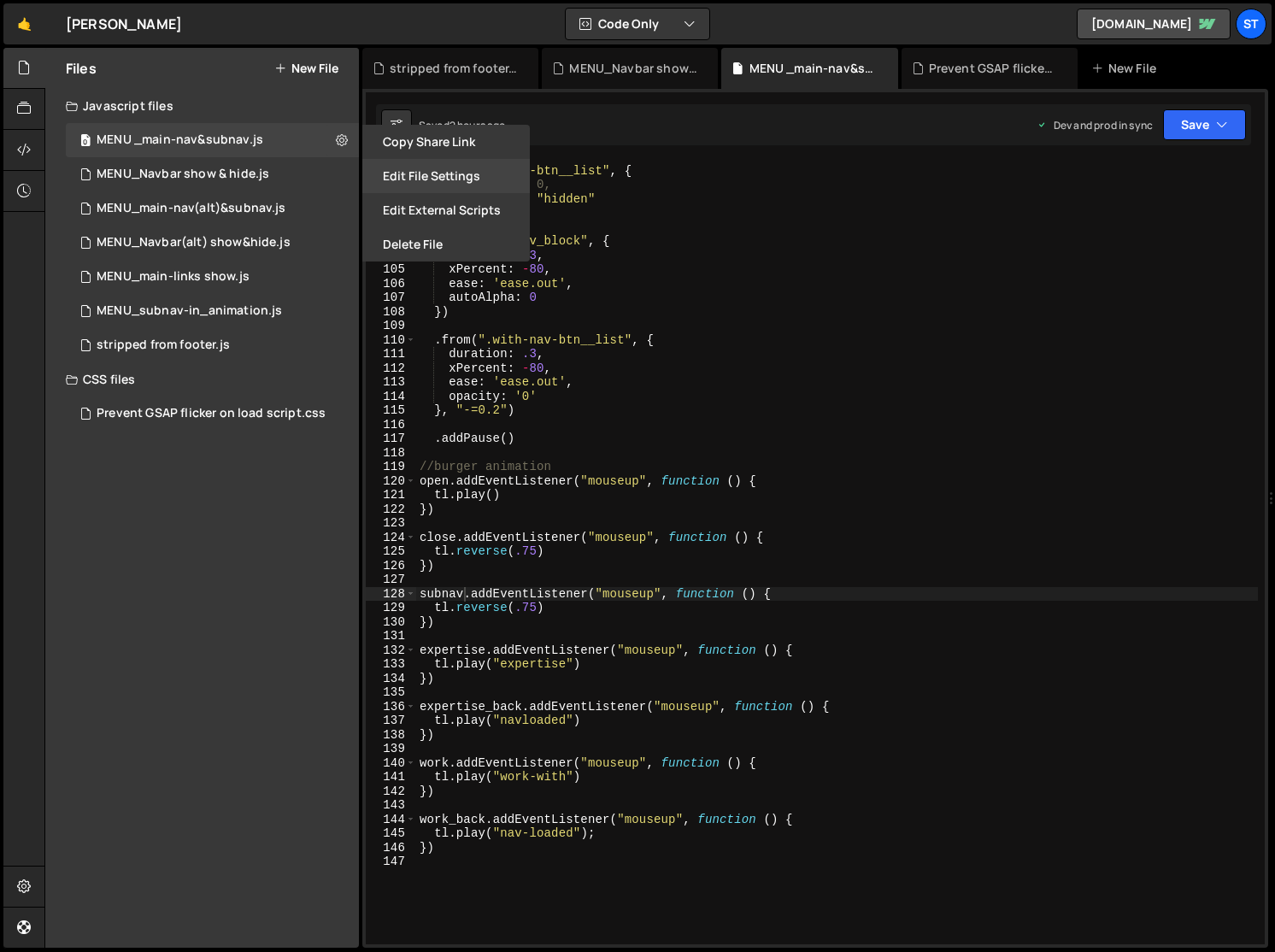
click at [409, 179] on button "Edit File Settings" at bounding box center [446, 175] width 168 height 34
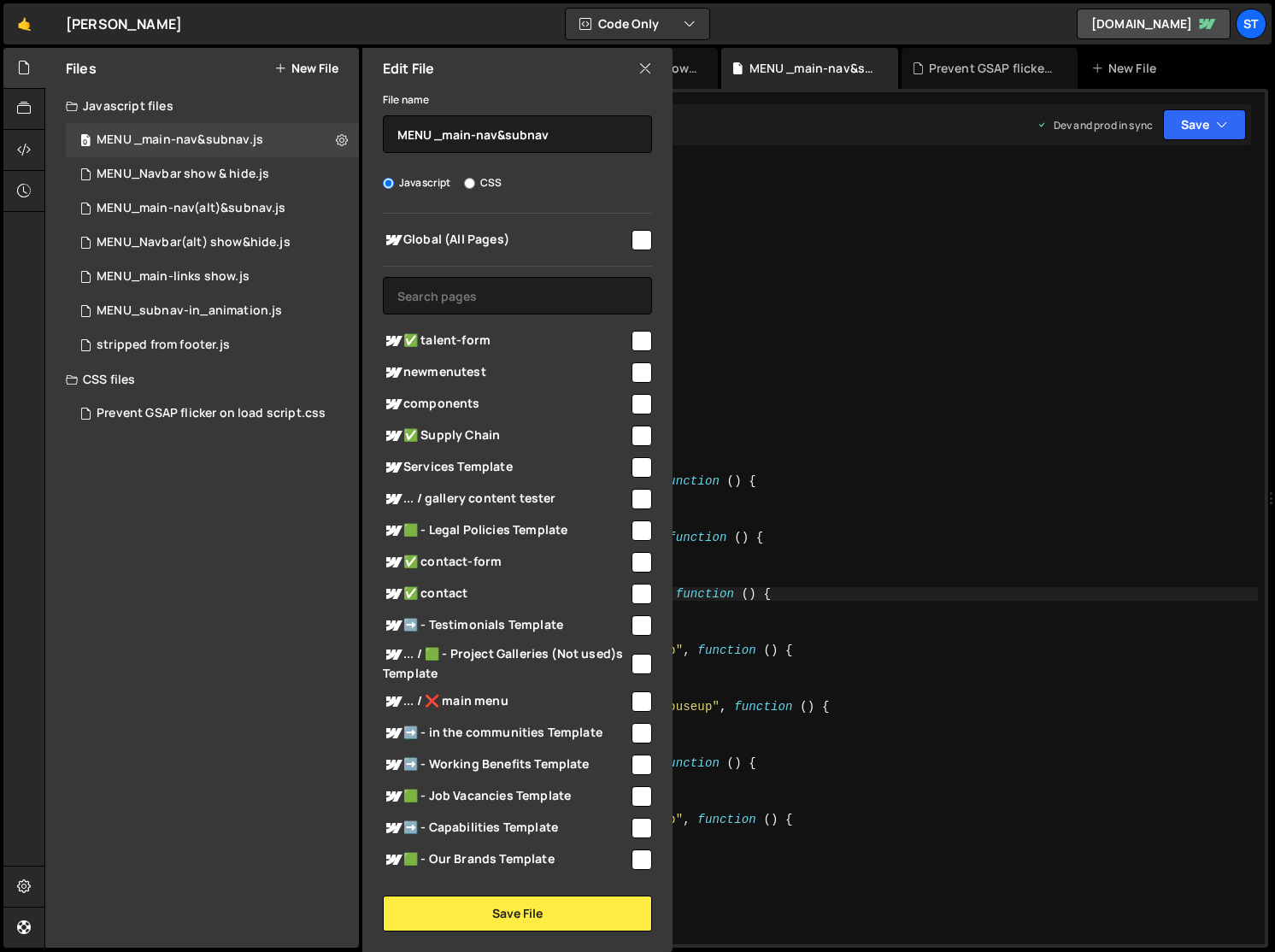
click at [635, 240] on input "checkbox" at bounding box center [642, 241] width 21 height 21
checkbox input "true"
click at [520, 912] on button "Save File" at bounding box center [517, 913] width 269 height 36
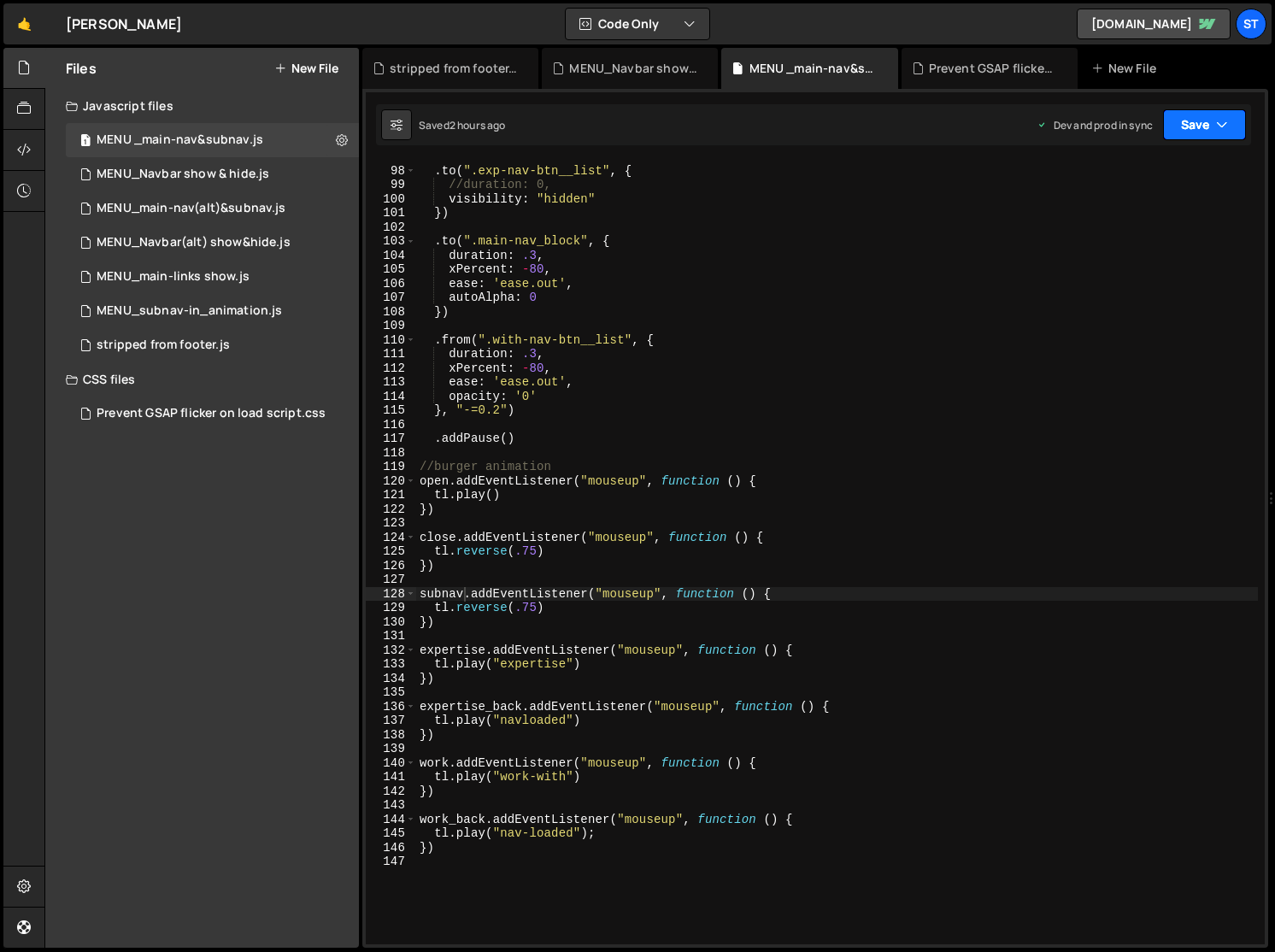
click at [1082, 122] on button "Save" at bounding box center [1205, 125] width 83 height 31
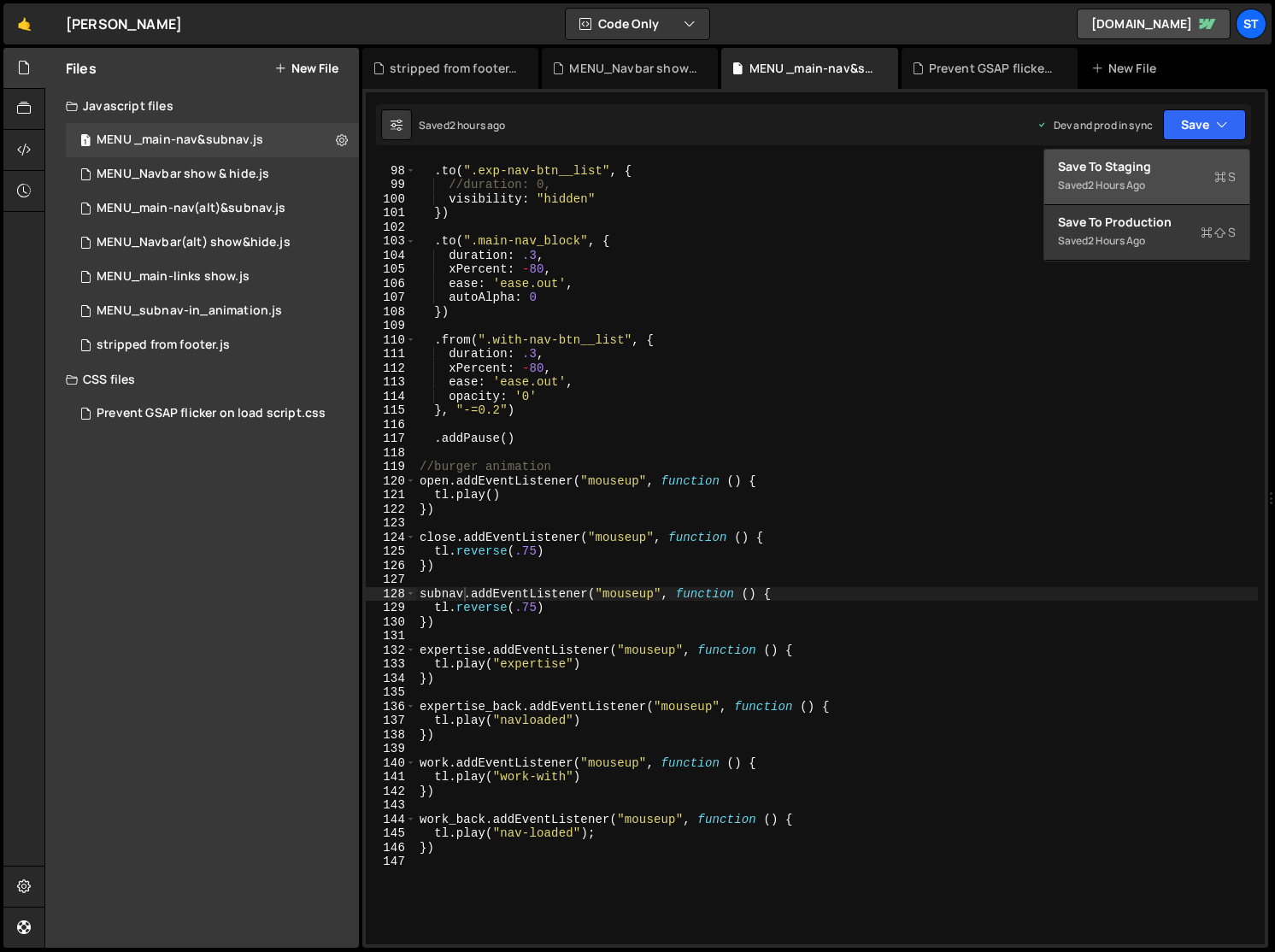
click at [1082, 169] on div "Save to Staging S" at bounding box center [1147, 167] width 177 height 17
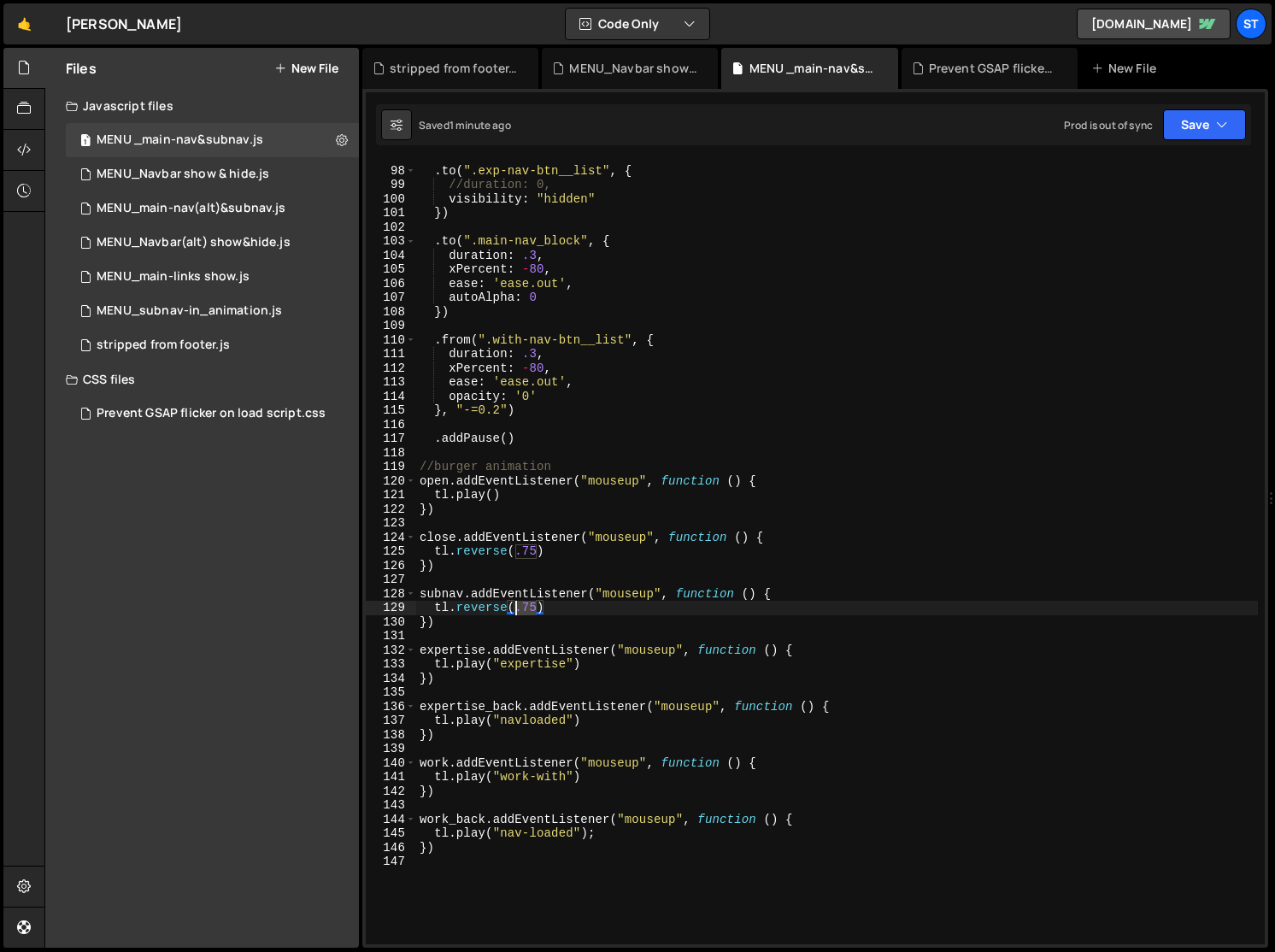
drag, startPoint x: 539, startPoint y: 607, endPoint x: 517, endPoint y: 607, distance: 22.0
click at [517, 607] on div ". to ( ".exp-nav-btn__list" , { //duration: 0, visibility : "hidden" }) . to ( …" at bounding box center [837, 556] width 842 height 811
click at [865, 560] on div ". to ( ".exp-nav-btn__list" , { //duration: 0, visibility : "hidden" }) . to ( …" at bounding box center [837, 556] width 842 height 811
click at [1082, 120] on button "Save" at bounding box center [1205, 125] width 83 height 31
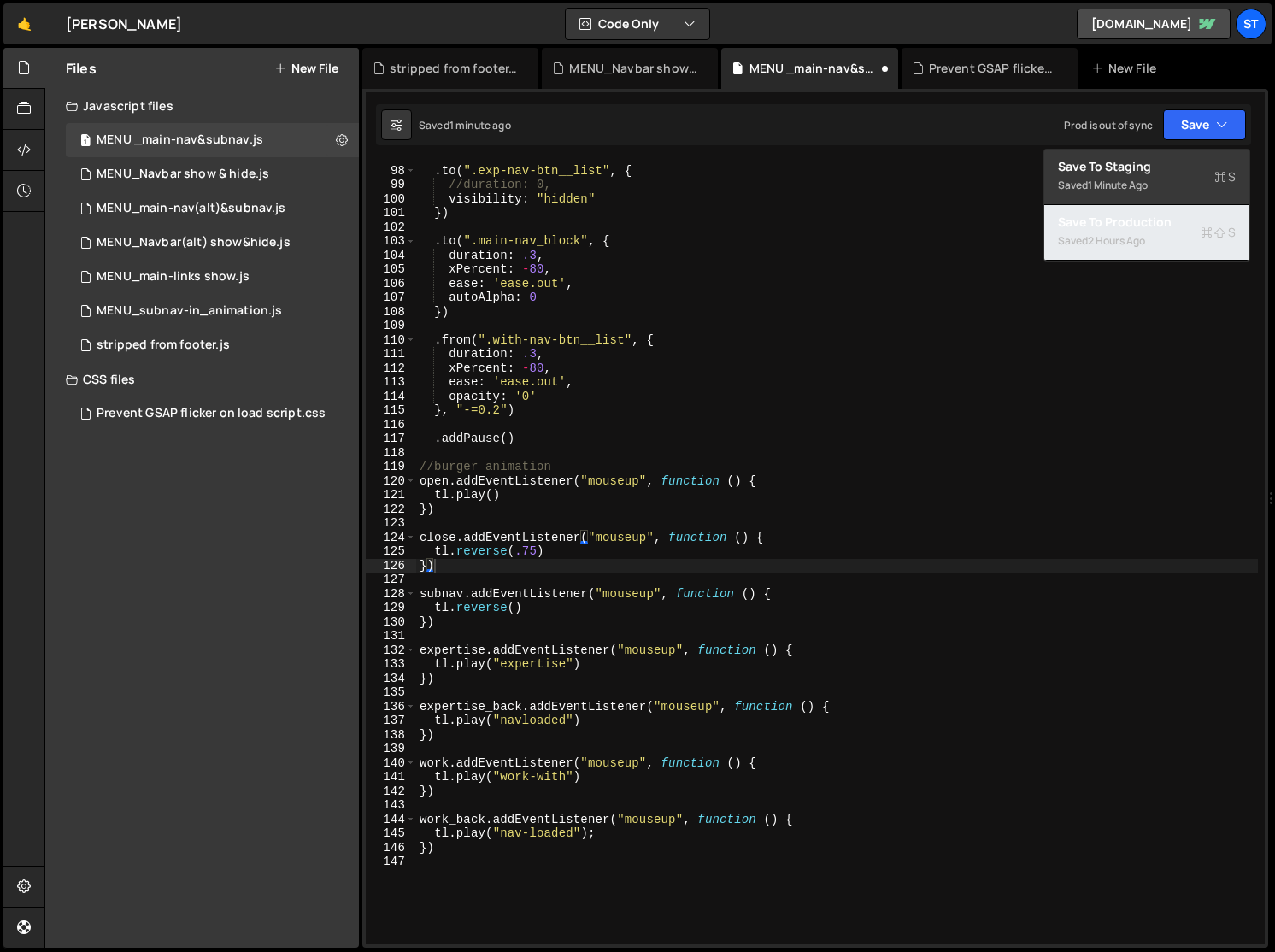
drag, startPoint x: 1114, startPoint y: 225, endPoint x: 1055, endPoint y: 104, distance: 134.6
click at [1055, 104] on div "Saved 1 minute ago Prod is out of sync Upgrade to Edit Save Save to Staging S S…" at bounding box center [814, 124] width 875 height 41
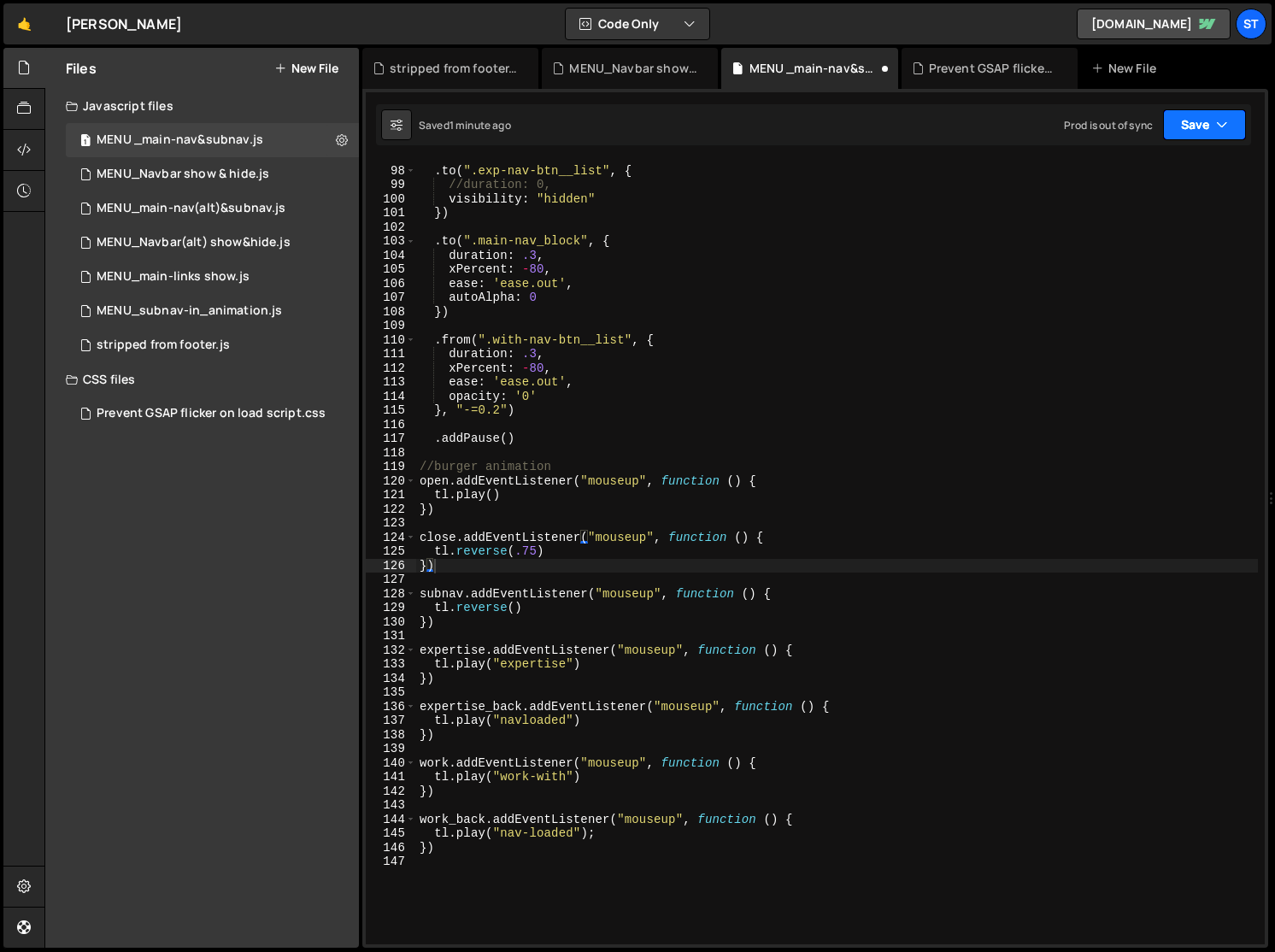
click at [1082, 123] on icon "button" at bounding box center [1222, 125] width 12 height 17
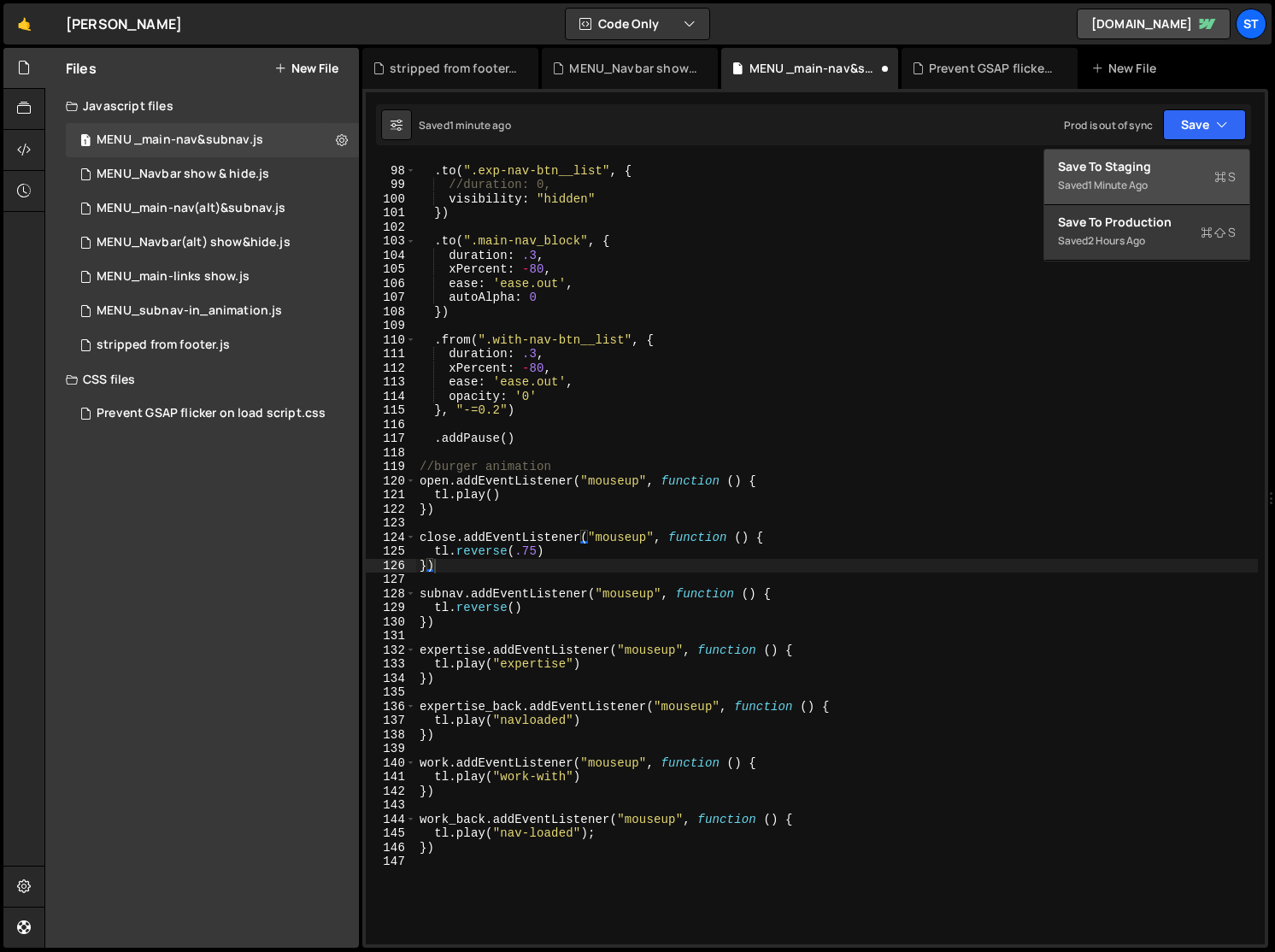
click at [1082, 169] on div "Save to Staging S" at bounding box center [1147, 167] width 177 height 17
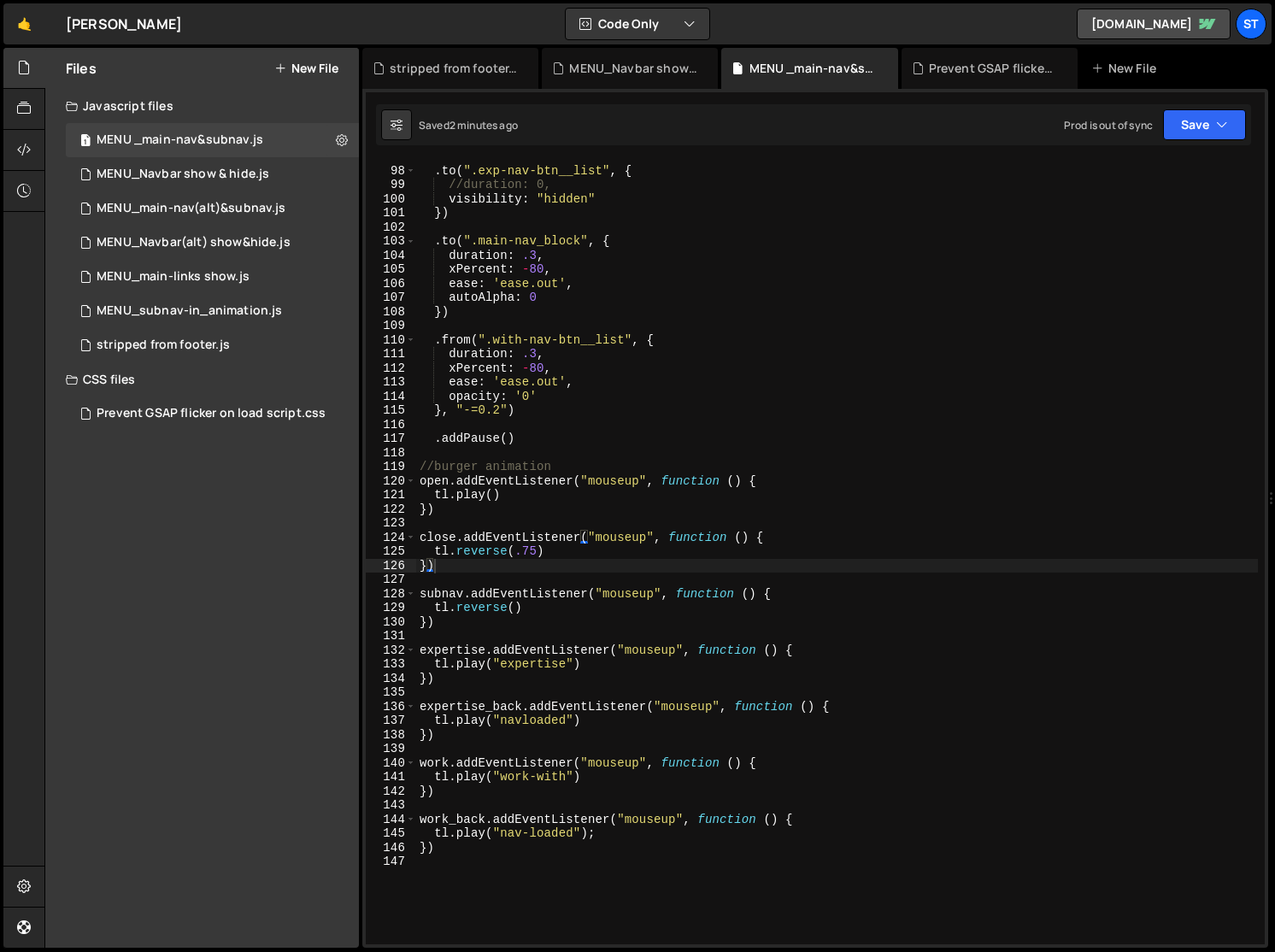
click at [526, 588] on div ". to ( ".exp-nav-btn__list" , { //duration: 0, visibility : "hidden" }) . to ( …" at bounding box center [837, 556] width 842 height 811
drag, startPoint x: 509, startPoint y: 610, endPoint x: 477, endPoint y: 607, distance: 32.1
click at [477, 607] on div ". to ( ".exp-nav-btn__list" , { //duration: 0, visibility : "hidden" }) . to ( …" at bounding box center [837, 556] width 842 height 811
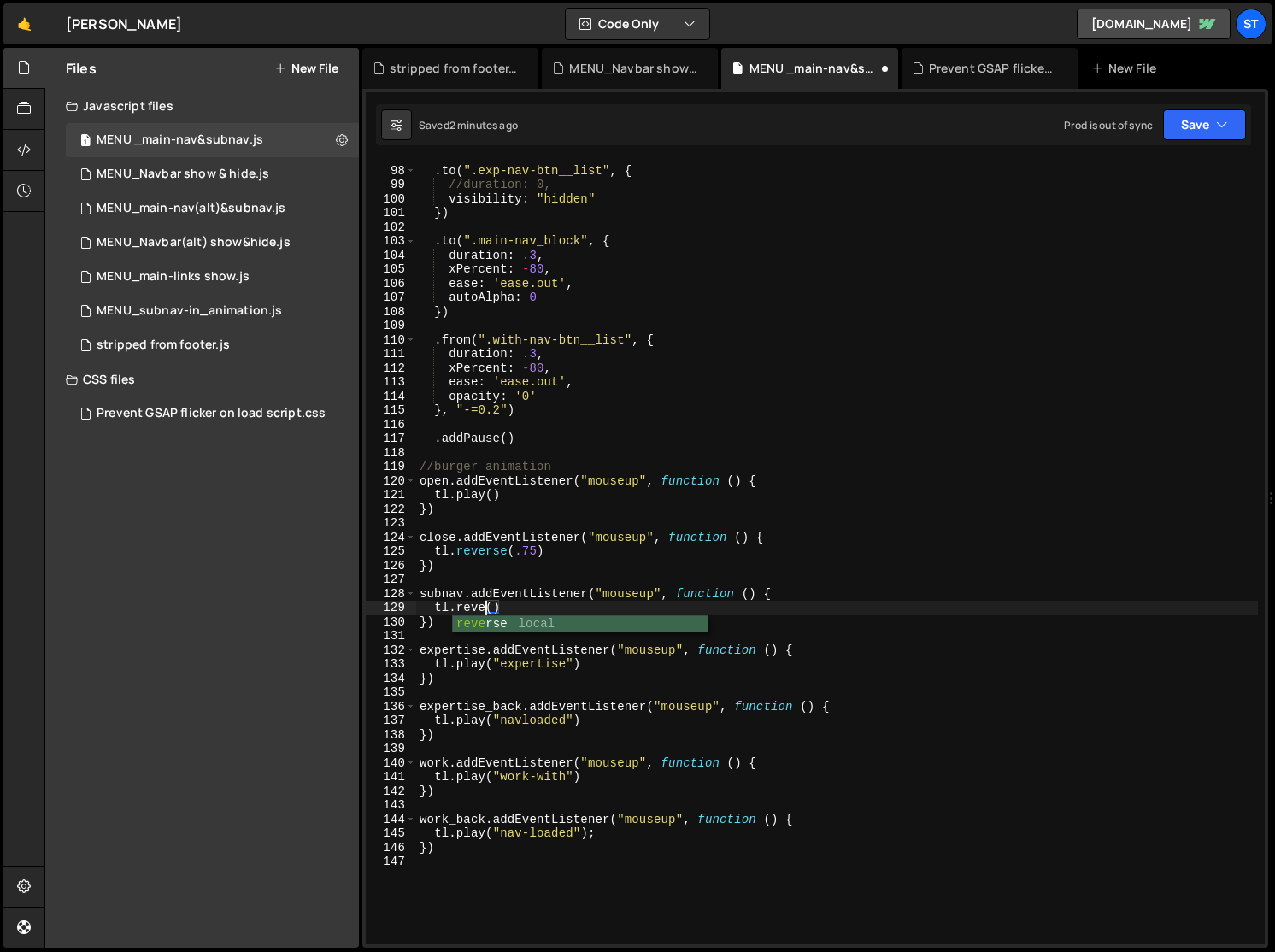
scroll to position [0, 5]
click at [530, 615] on div ". to ( ".exp-nav-btn__list" , { //duration: 0, visibility : "hidden" }) . to ( …" at bounding box center [837, 556] width 842 height 811
click at [529, 610] on div ". to ( ".exp-nav-btn__list" , { //duration: 0, visibility : "hidden" }) . to ( …" at bounding box center [837, 556] width 842 height 811
type textarea "tl.revert()"
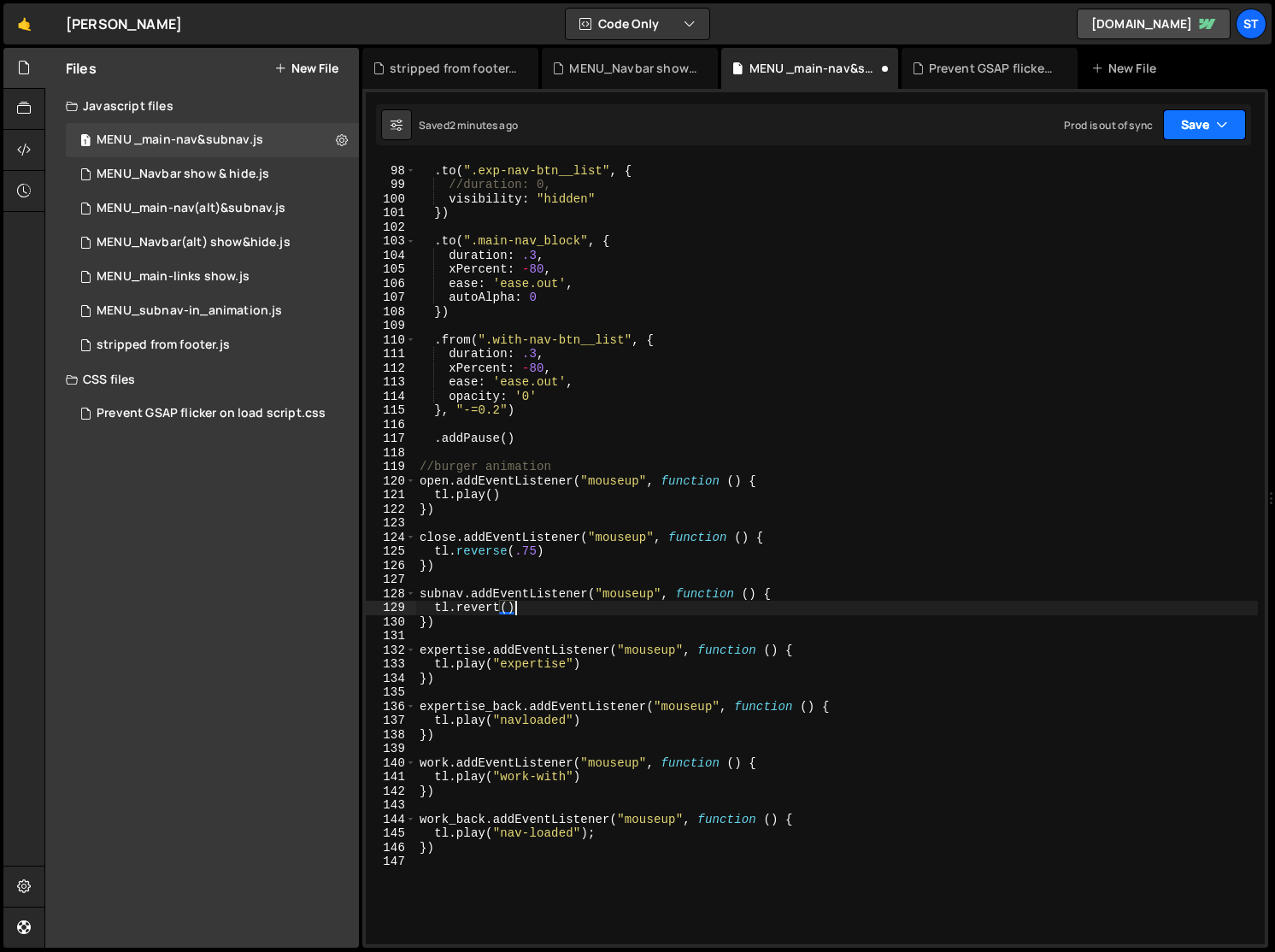
click at [1082, 122] on button "Save" at bounding box center [1205, 125] width 83 height 31
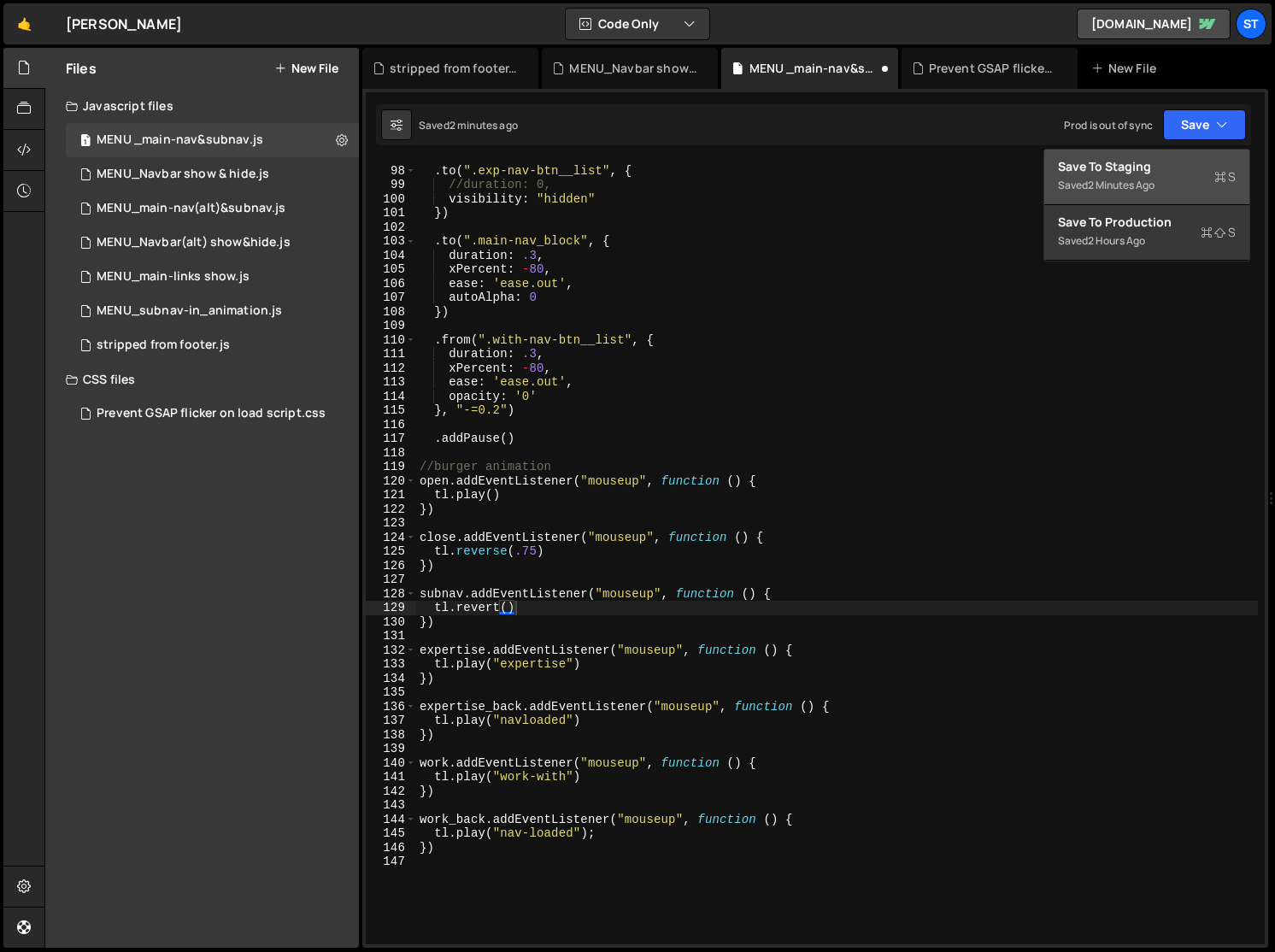
click at [1082, 172] on div "Save to Staging S" at bounding box center [1147, 167] width 177 height 17
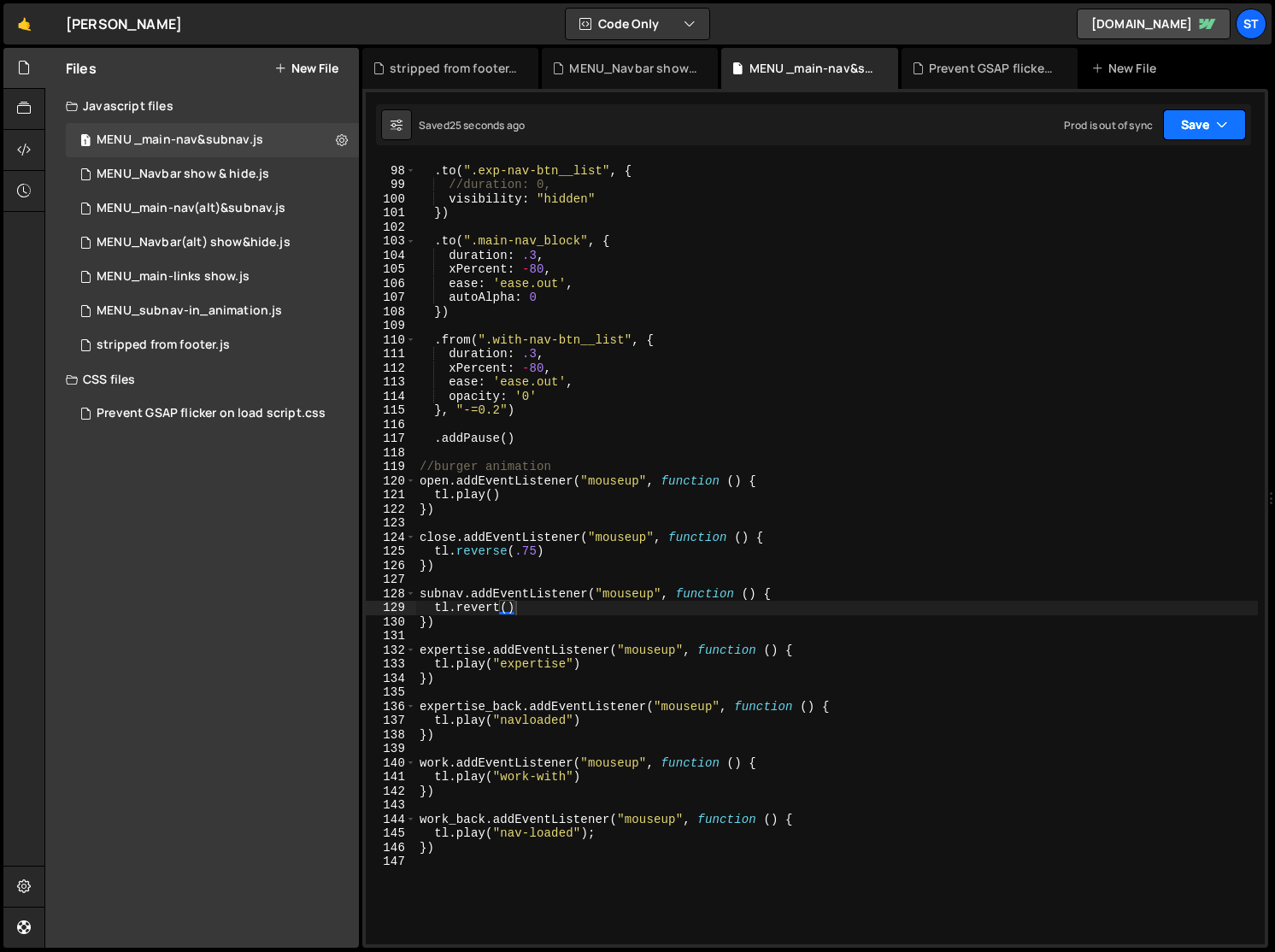
click at [1082, 126] on button "Save" at bounding box center [1205, 125] width 83 height 31
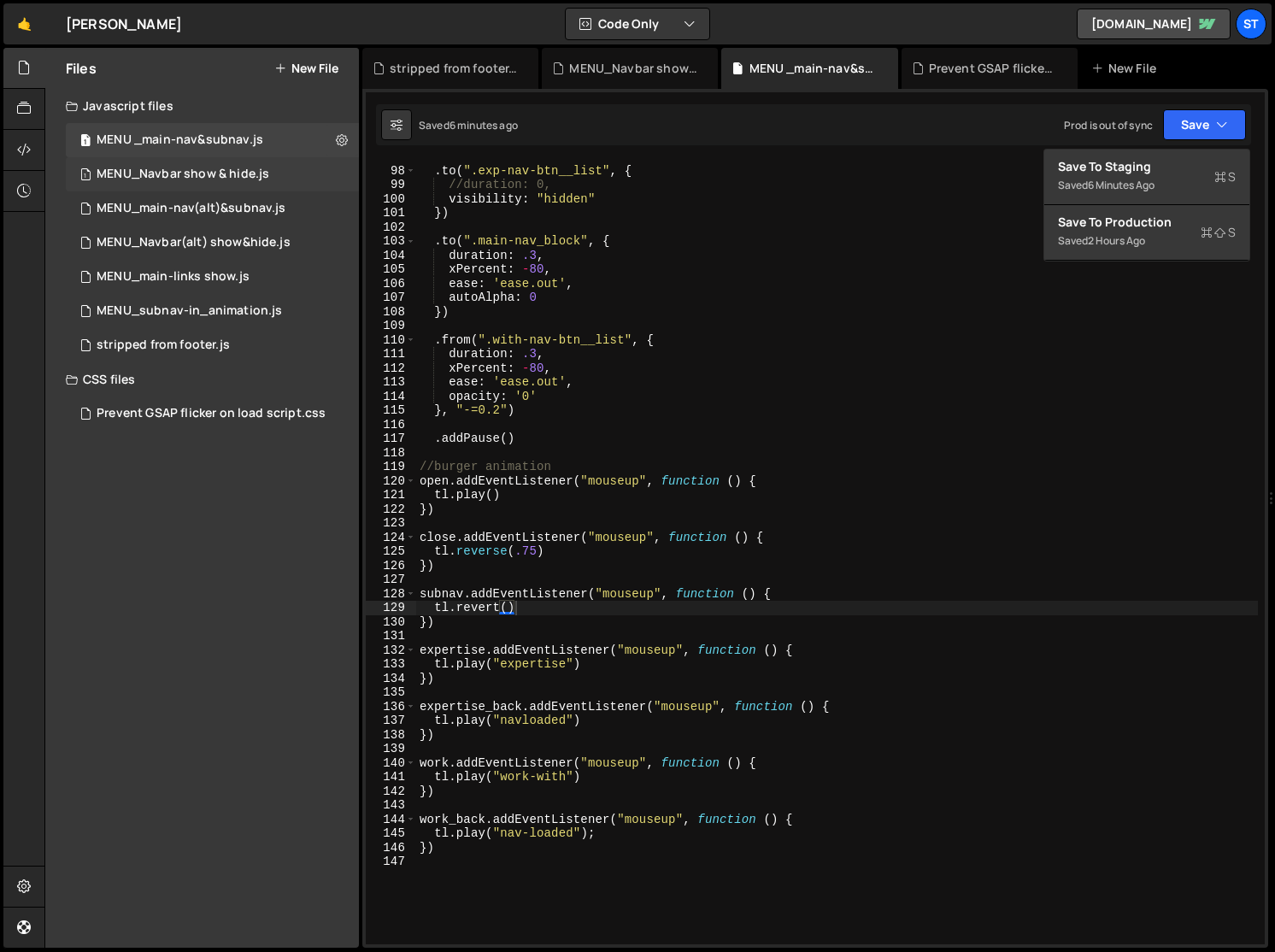
click at [250, 172] on div "MENU_Navbar show & hide.js" at bounding box center [182, 175] width 173 height 15
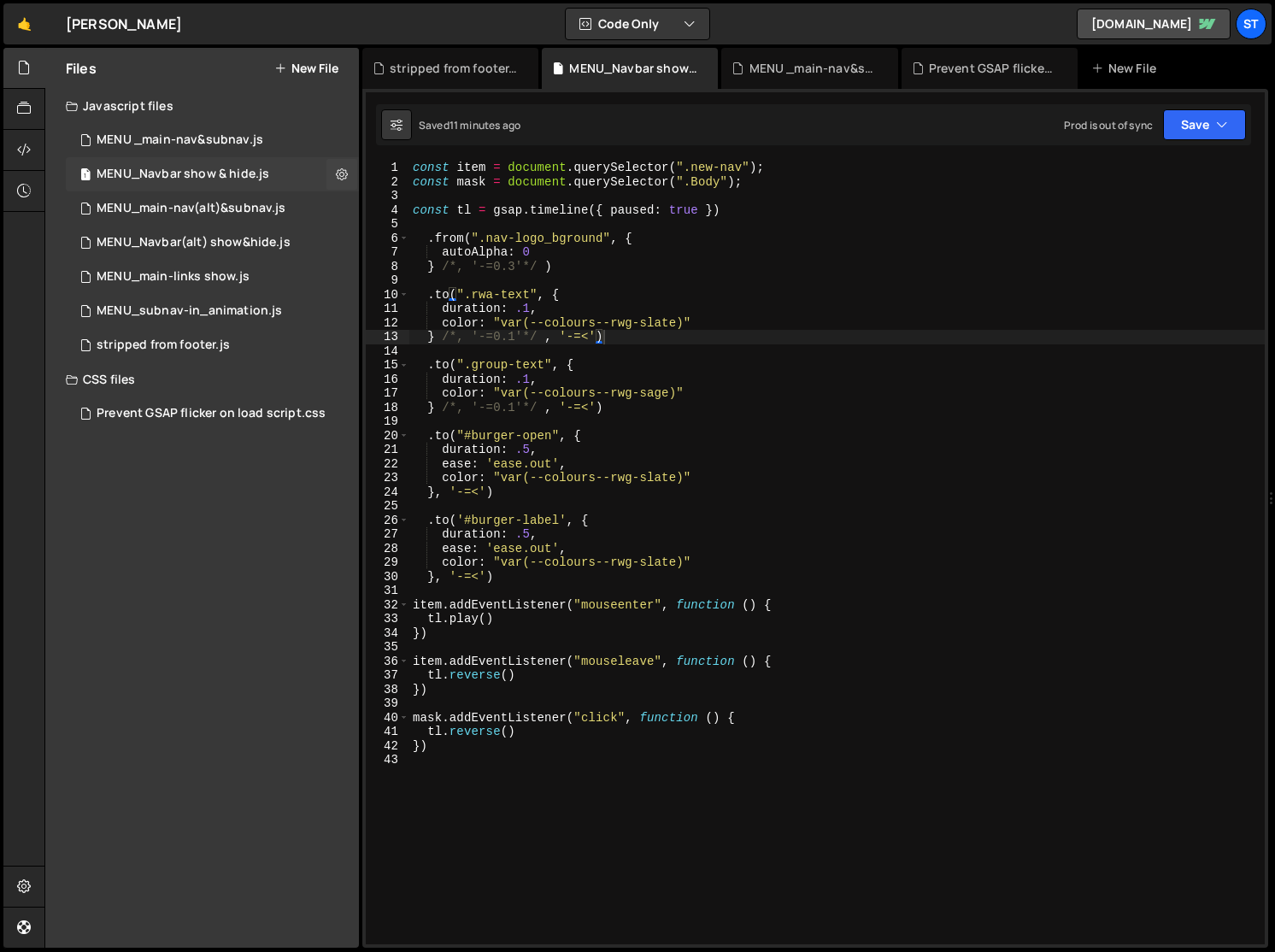
scroll to position [3612, 0]
click at [1082, 123] on button "Save" at bounding box center [1205, 125] width 83 height 31
